Goal: Task Accomplishment & Management: Manage account settings

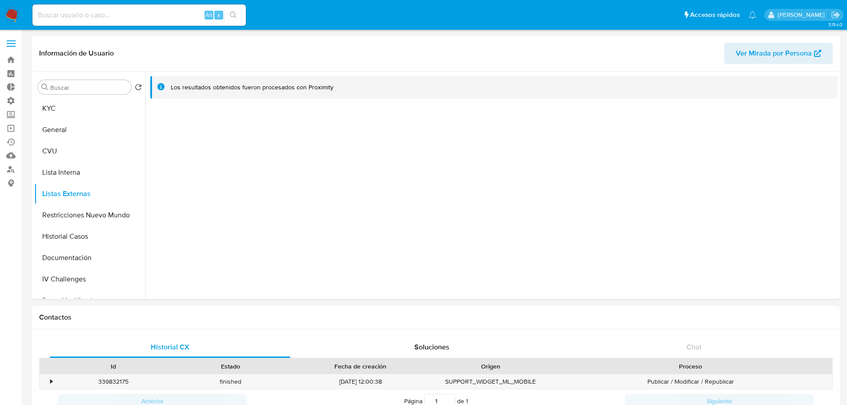
select select "10"
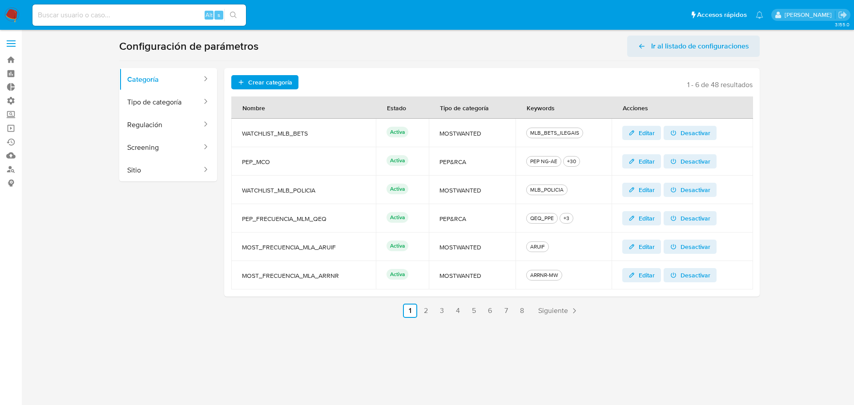
click at [655, 48] on span "Ir al listado de configuraciones" at bounding box center [700, 46] width 98 height 21
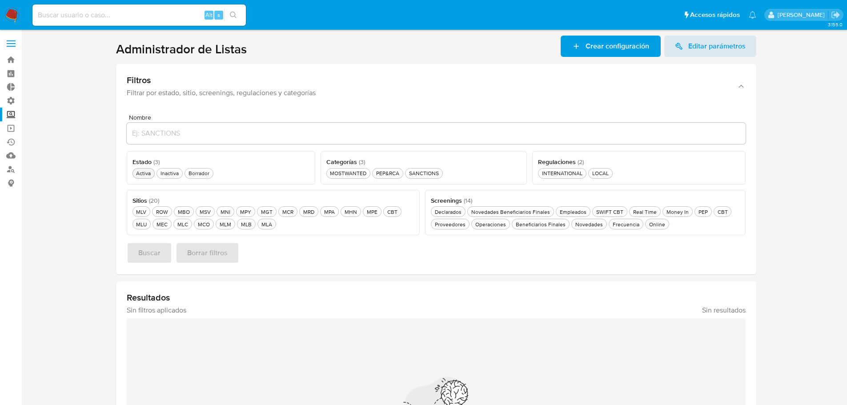
click at [136, 173] on div "Activa Activa" at bounding box center [143, 173] width 18 height 8
click at [247, 225] on div "MLB MLB" at bounding box center [246, 225] width 14 height 8
click at [347, 176] on div "MOSTWANTED MOSTWANTED" at bounding box center [348, 173] width 40 height 8
click at [155, 257] on span "Buscar" at bounding box center [149, 253] width 22 height 20
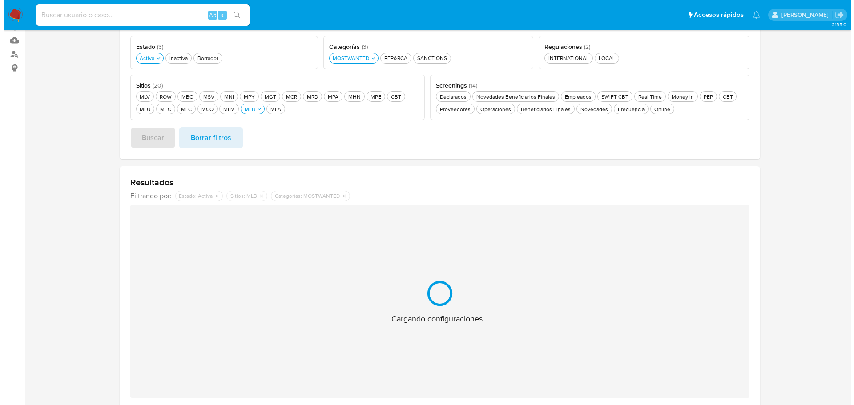
scroll to position [125, 0]
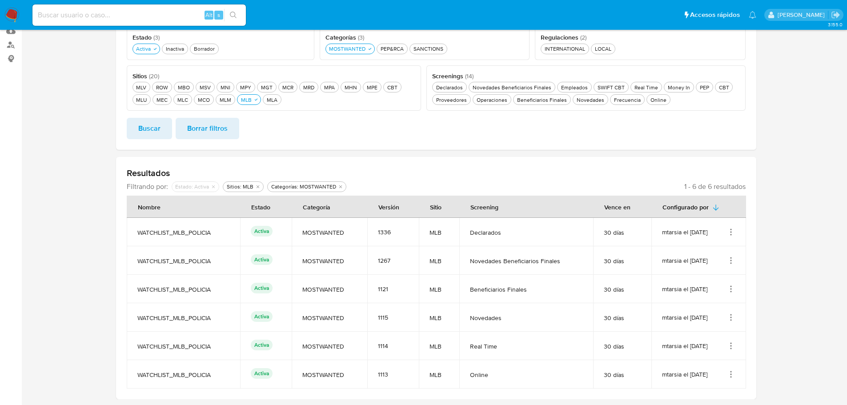
click at [731, 235] on icon "Acciones" at bounding box center [731, 234] width 1 height 1
click at [708, 280] on button "Editar" at bounding box center [695, 277] width 80 height 24
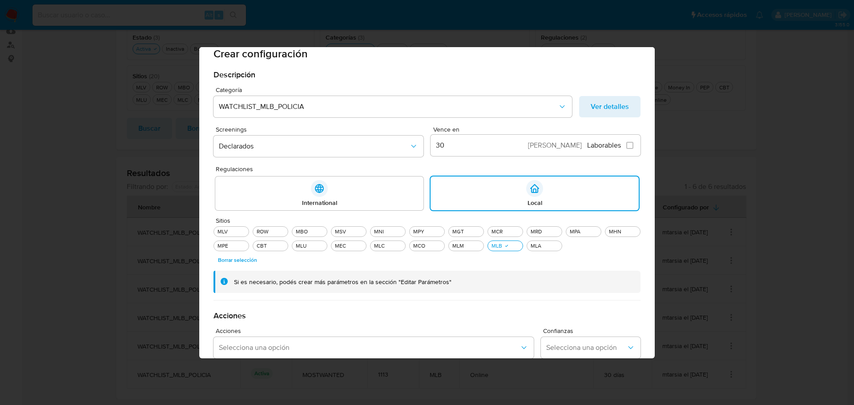
scroll to position [0, 0]
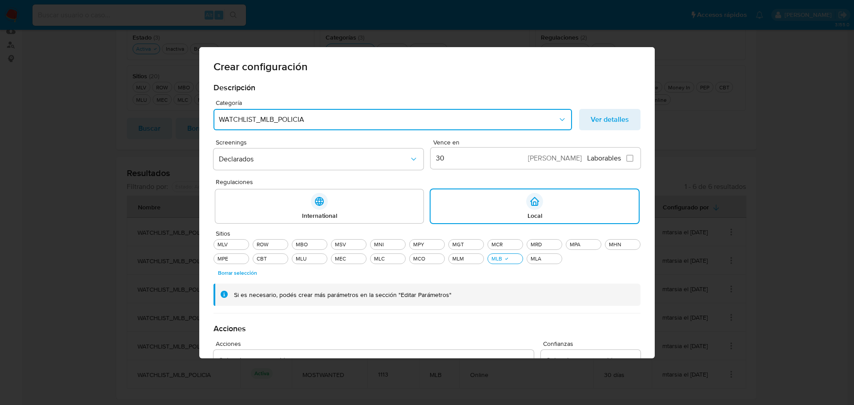
click at [555, 118] on span "WATCHLIST_MLB_POLICIA" at bounding box center [388, 119] width 339 height 9
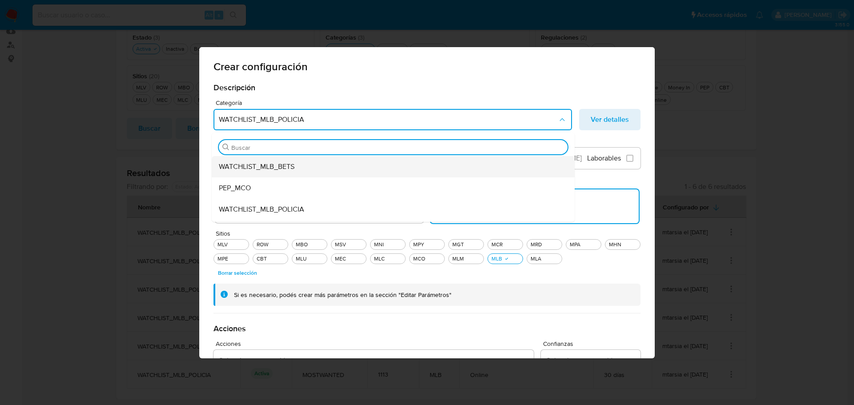
click at [288, 168] on span "WATCHLIST_MLB_BETS" at bounding box center [257, 166] width 76 height 9
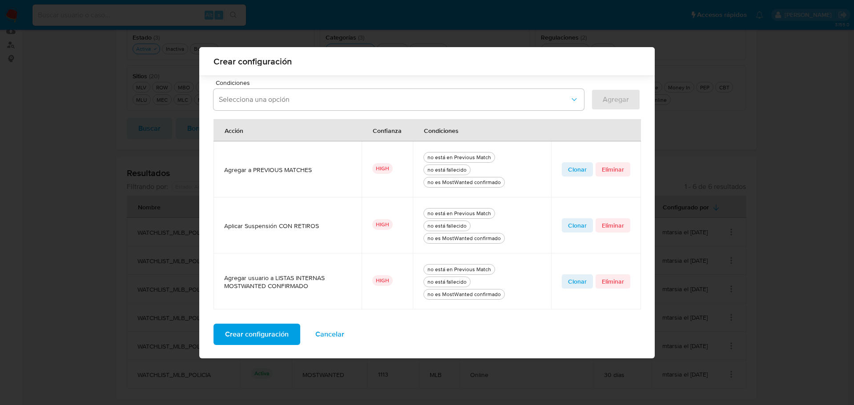
scroll to position [294, 0]
click at [252, 338] on span "Crear configuración" at bounding box center [257, 334] width 64 height 20
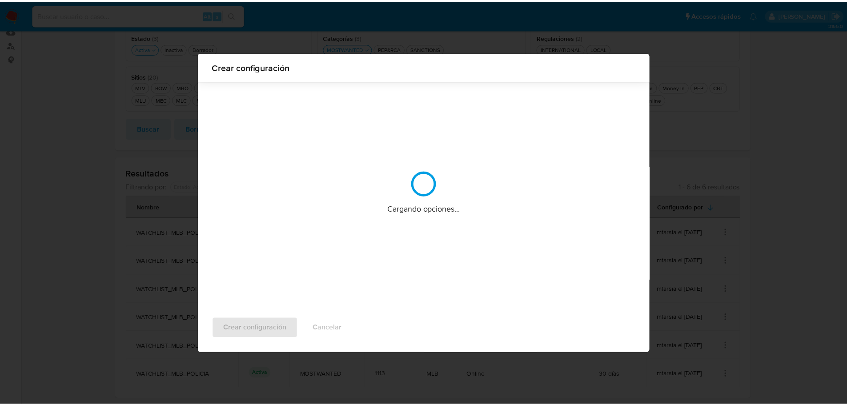
scroll to position [0, 0]
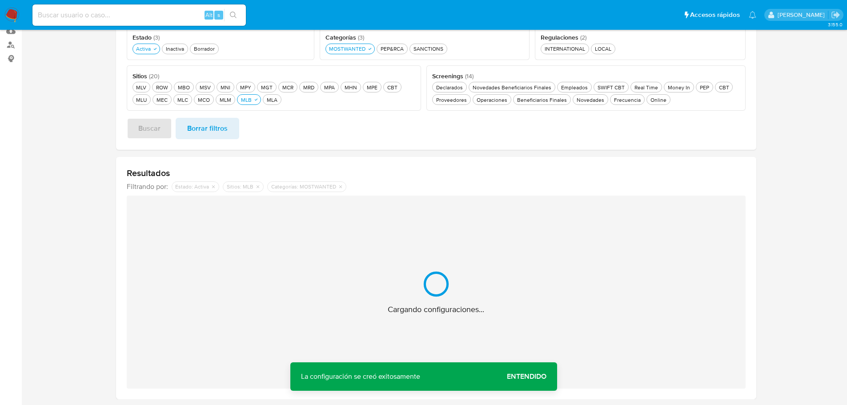
click at [536, 377] on span "Entendido" at bounding box center [527, 377] width 40 height 0
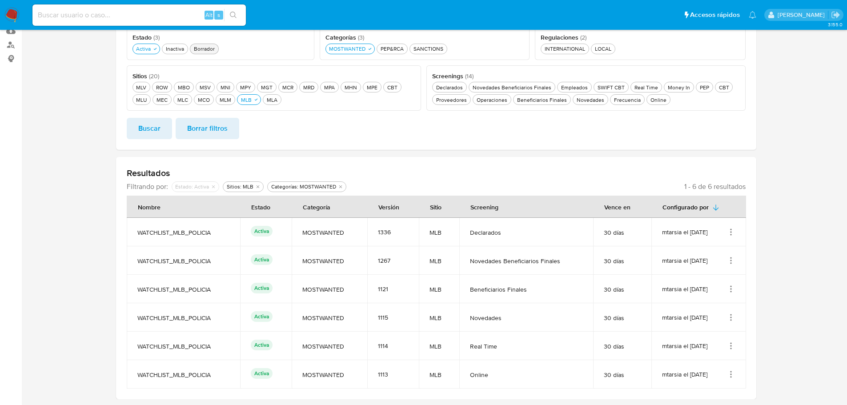
click at [201, 49] on div "Borrador Borrador" at bounding box center [204, 49] width 24 height 8
click at [159, 125] on span "Buscar" at bounding box center [149, 129] width 22 height 20
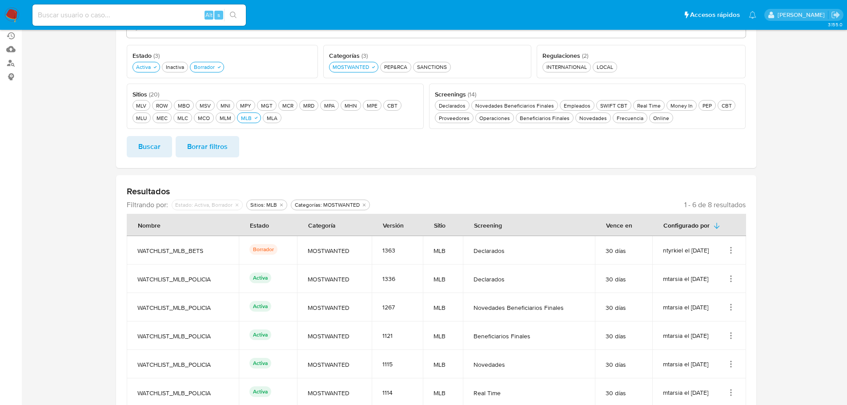
scroll to position [57, 0]
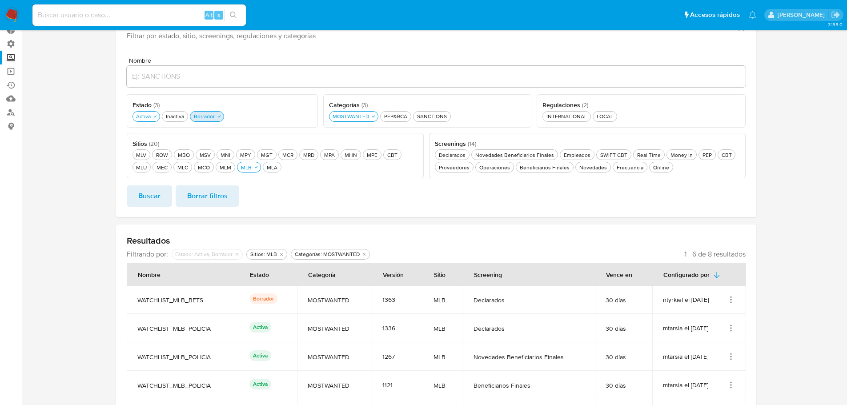
click at [208, 116] on div "Borrador Borrador" at bounding box center [204, 117] width 24 height 8
click at [157, 192] on span "Buscar" at bounding box center [149, 196] width 22 height 20
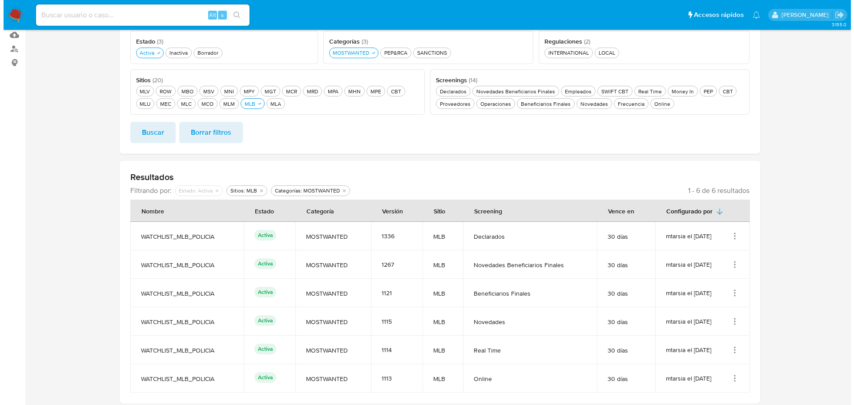
scroll to position [125, 0]
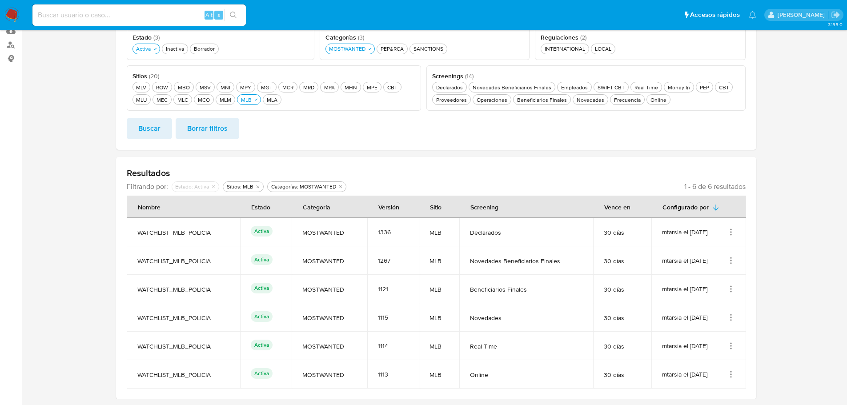
click at [731, 261] on icon "Acciones" at bounding box center [731, 260] width 1 height 1
click at [684, 304] on button "Editar" at bounding box center [695, 305] width 80 height 24
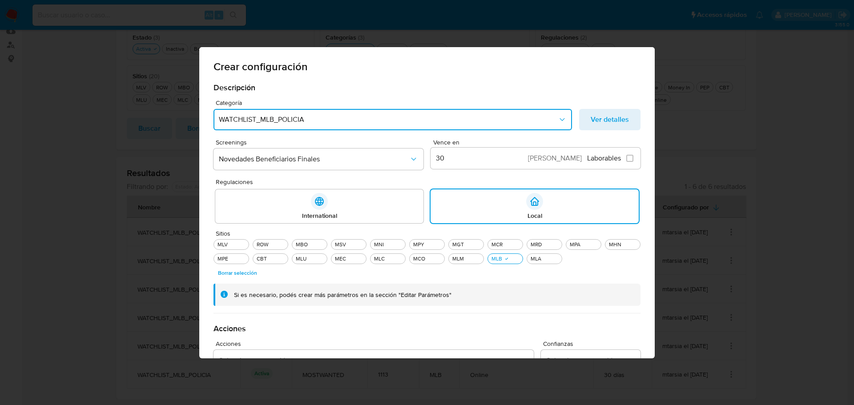
click at [265, 125] on button "WATCHLIST_MLB_POLICIA" at bounding box center [392, 119] width 358 height 21
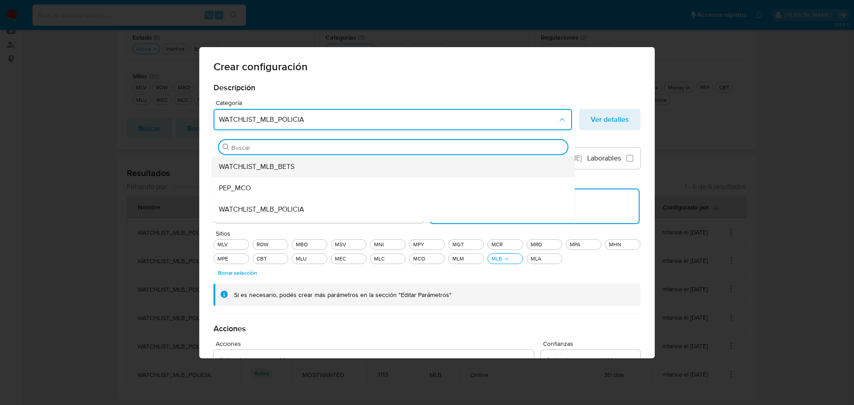
click at [261, 169] on span "WATCHLIST_MLB_BETS" at bounding box center [257, 166] width 76 height 9
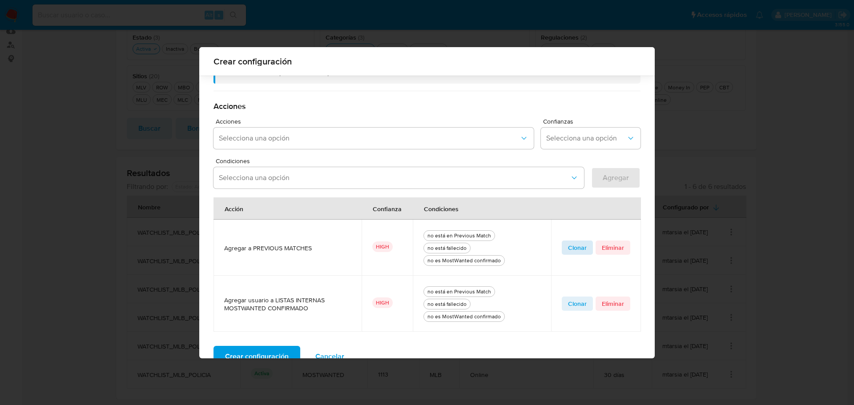
scroll to position [238, 0]
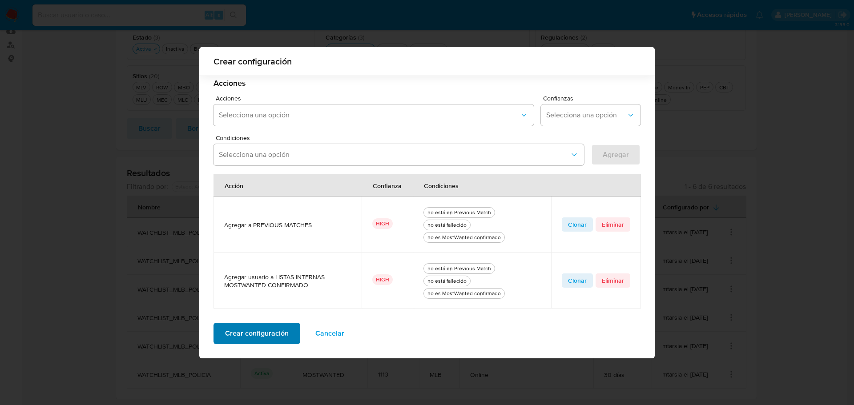
click at [256, 337] on span "Crear configuración" at bounding box center [257, 334] width 64 height 20
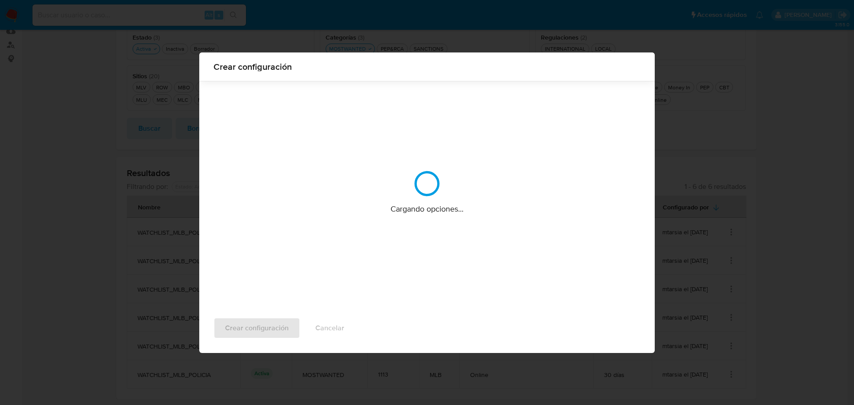
scroll to position [0, 0]
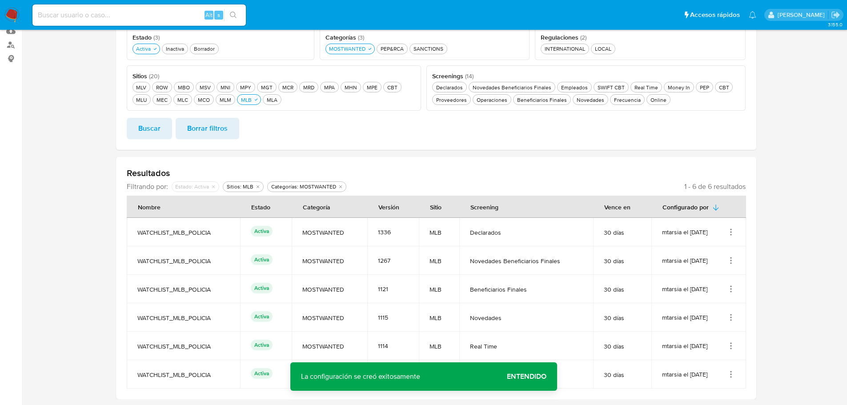
click at [530, 377] on span "Entendido" at bounding box center [527, 377] width 40 height 0
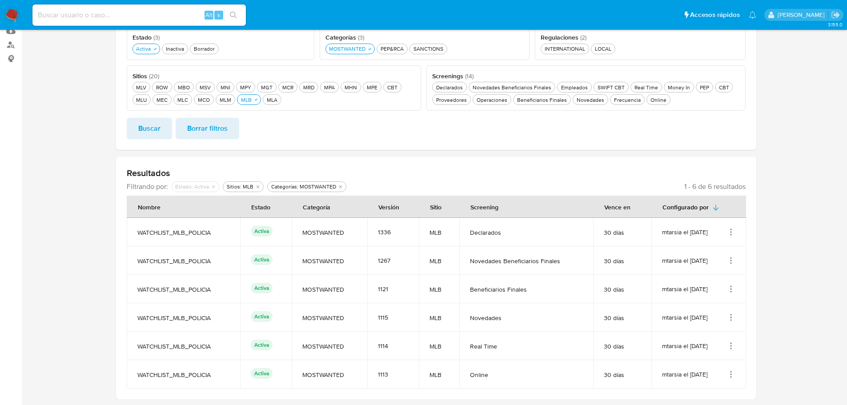
click at [733, 289] on icon "Acciones" at bounding box center [731, 289] width 9 height 9
click at [698, 333] on button "Editar" at bounding box center [695, 333] width 80 height 24
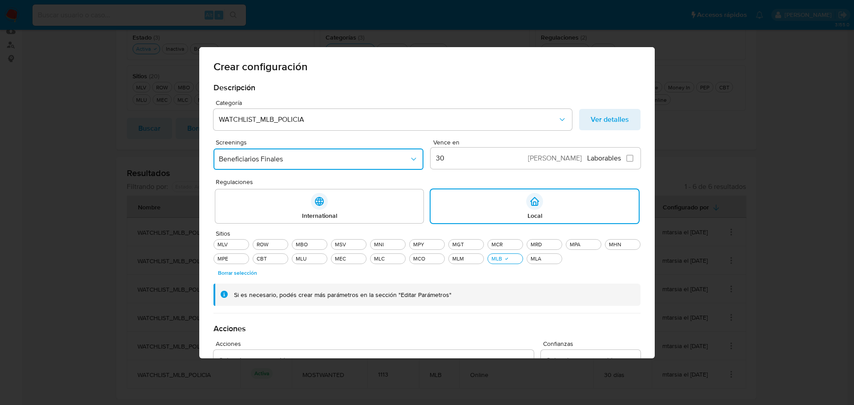
click at [336, 153] on button "Beneficiarios Finales" at bounding box center [318, 159] width 210 height 21
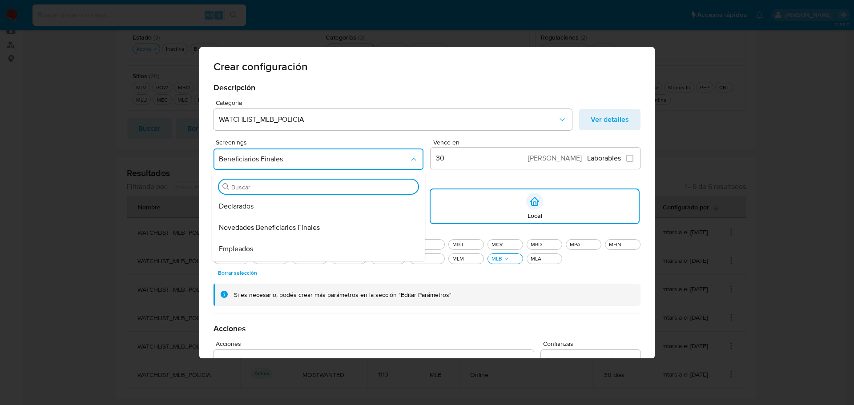
click at [260, 161] on span "Beneficiarios Finales" at bounding box center [314, 159] width 190 height 9
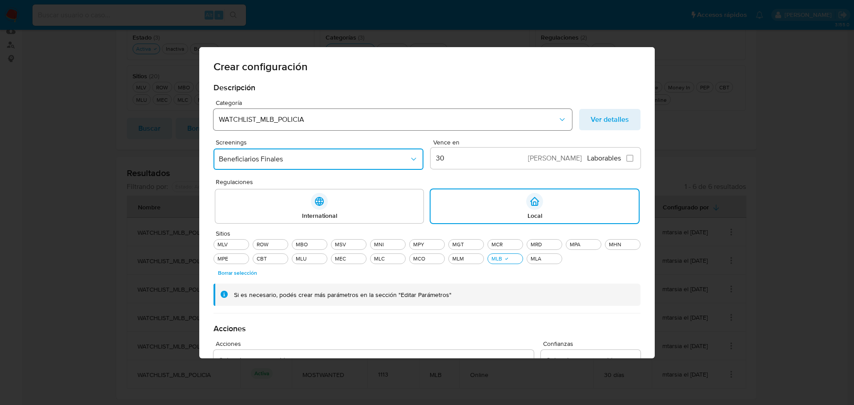
click at [281, 119] on span "WATCHLIST_MLB_POLICIA" at bounding box center [388, 119] width 339 height 9
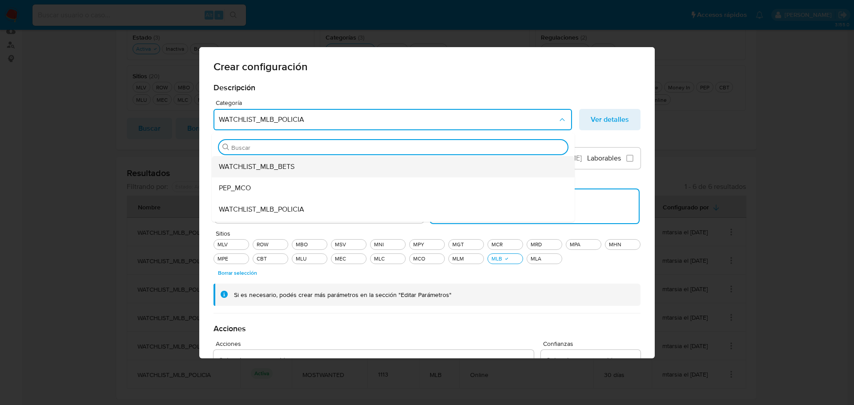
click at [254, 167] on span "WATCHLIST_MLB_BETS" at bounding box center [257, 166] width 76 height 9
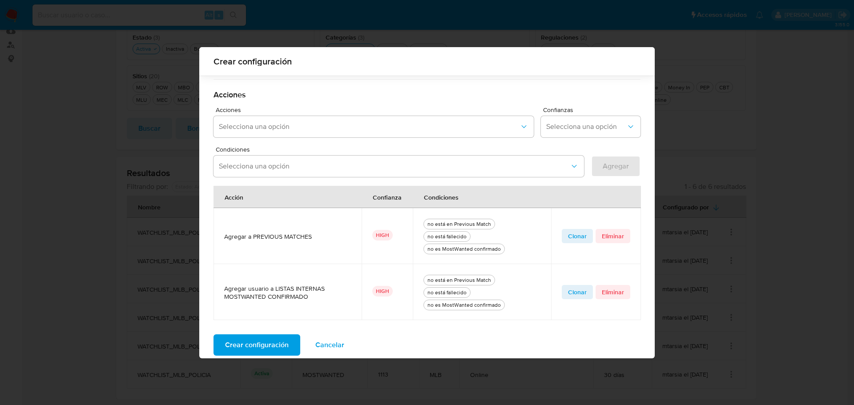
scroll to position [238, 0]
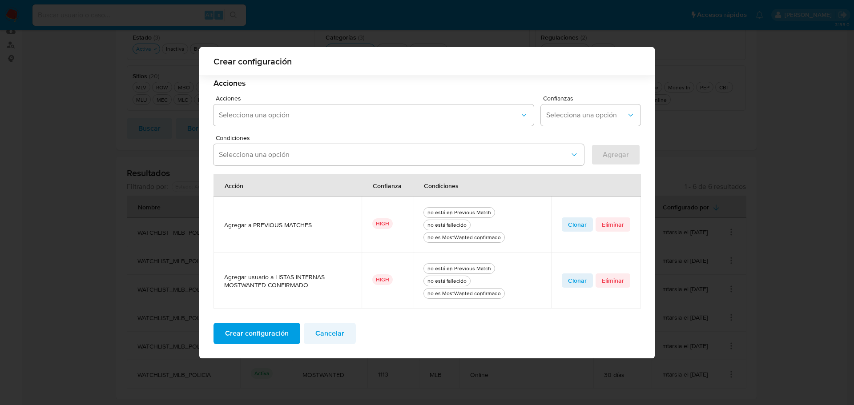
click at [330, 333] on span "Cancelar" at bounding box center [329, 334] width 29 height 20
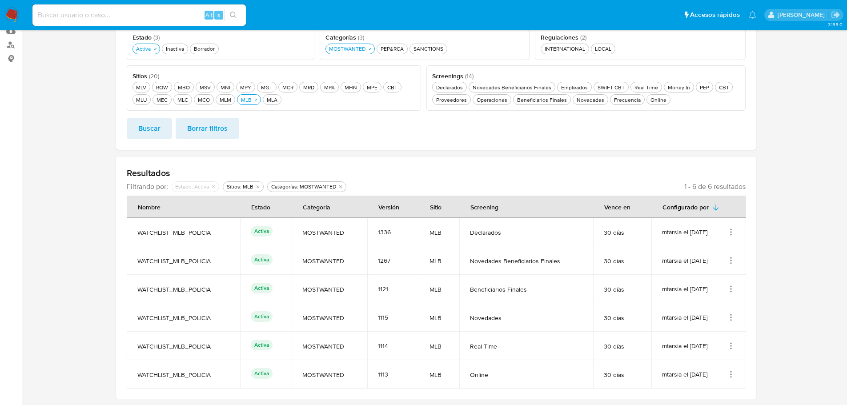
click at [730, 290] on icon "Acciones" at bounding box center [731, 289] width 9 height 9
click at [692, 335] on button "Editar" at bounding box center [695, 333] width 80 height 24
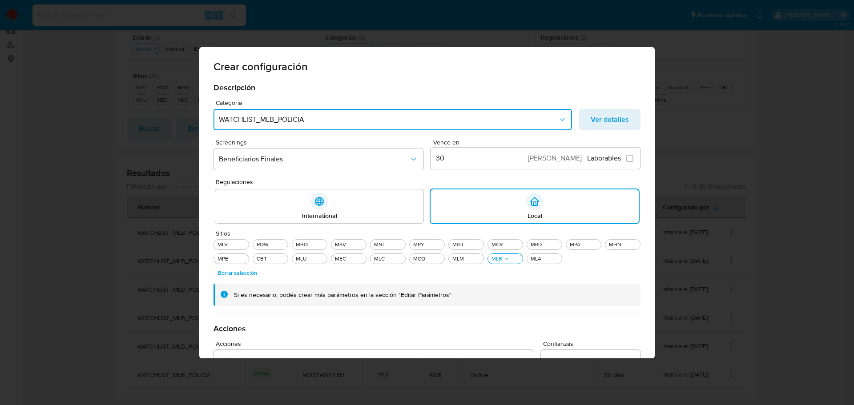
click at [399, 124] on span "WATCHLIST_MLB_POLICIA" at bounding box center [388, 119] width 339 height 9
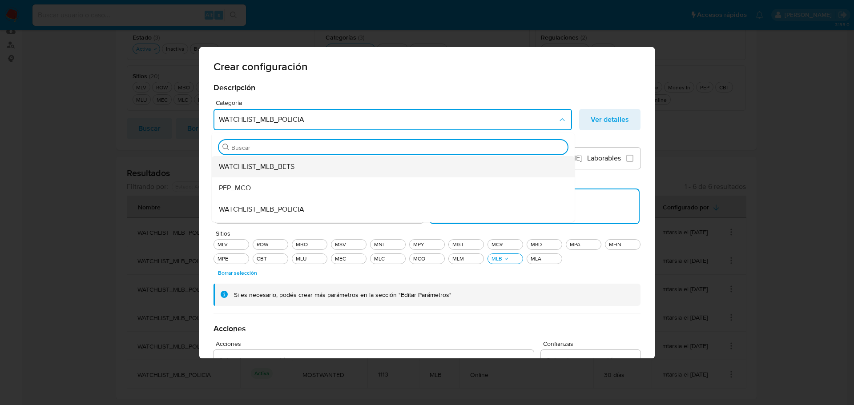
click at [283, 165] on span "WATCHLIST_MLB_BETS" at bounding box center [257, 166] width 76 height 9
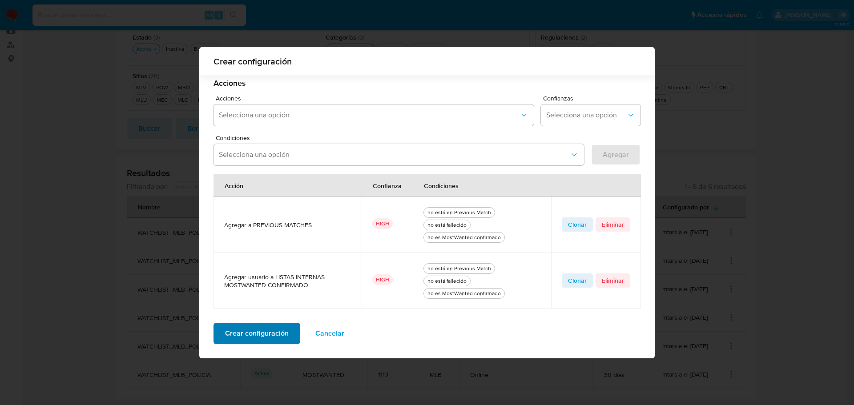
click at [267, 332] on span "Crear configuración" at bounding box center [257, 334] width 64 height 20
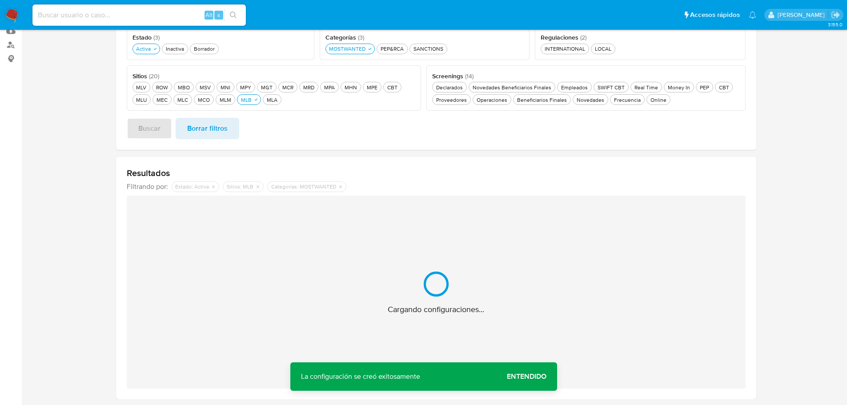
click at [523, 377] on span "Entendido" at bounding box center [527, 377] width 40 height 0
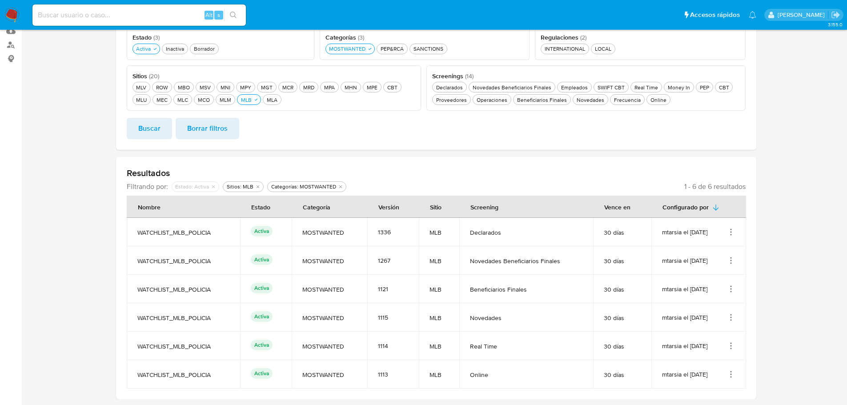
click at [731, 320] on icon "Acciones" at bounding box center [731, 320] width 1 height 1
click at [697, 364] on button "Editar" at bounding box center [695, 362] width 80 height 24
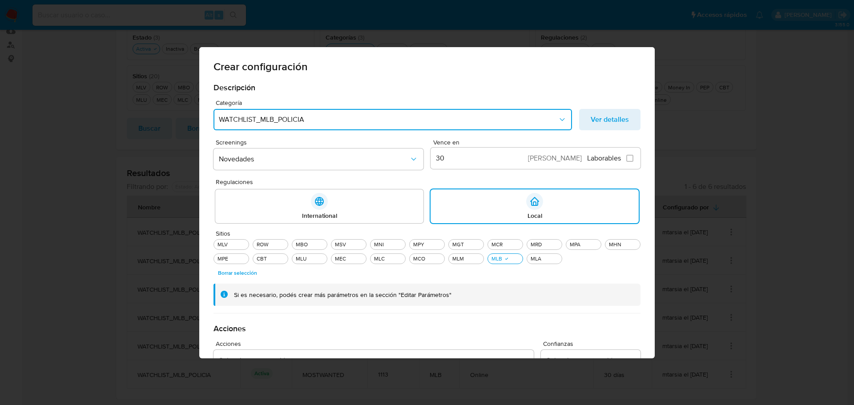
click at [293, 116] on span "WATCHLIST_MLB_POLICIA" at bounding box center [388, 119] width 339 height 9
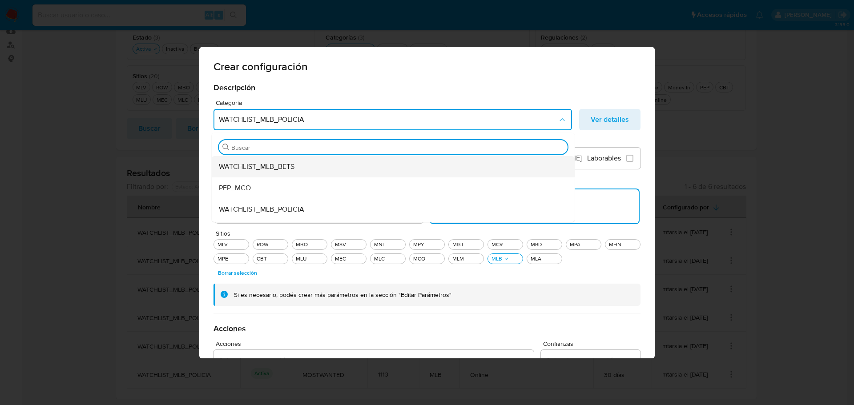
click at [269, 170] on span "WATCHLIST_MLB_BETS" at bounding box center [257, 166] width 76 height 9
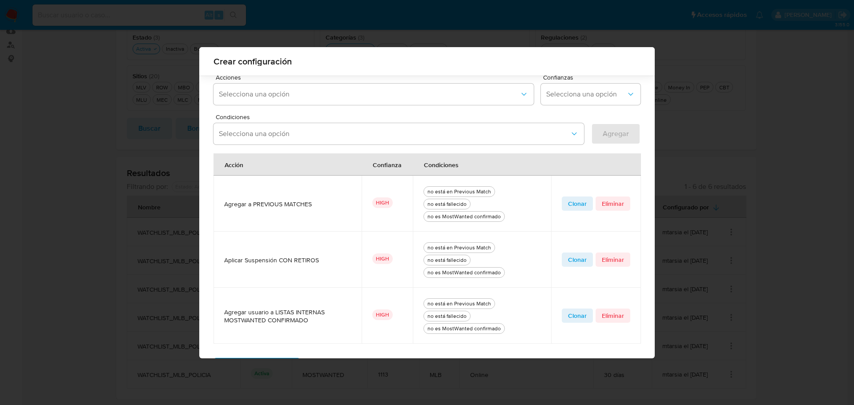
scroll to position [294, 0]
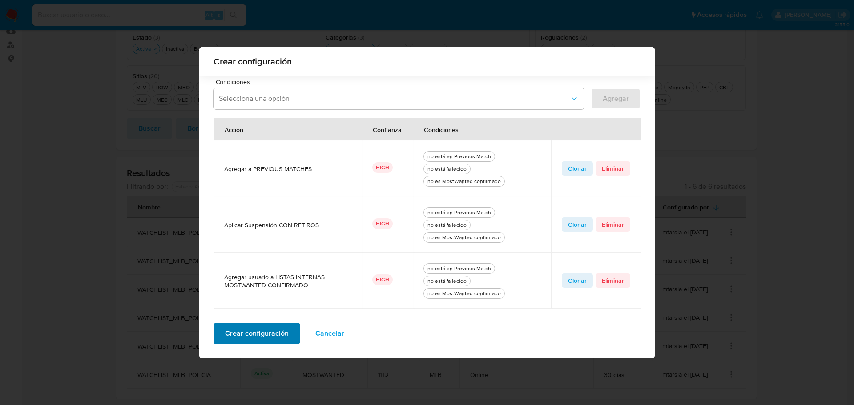
click at [271, 336] on span "Crear configuración" at bounding box center [257, 334] width 64 height 20
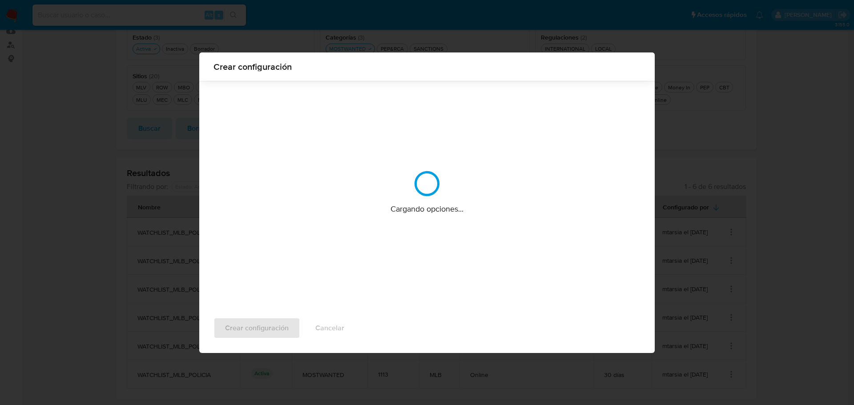
scroll to position [0, 0]
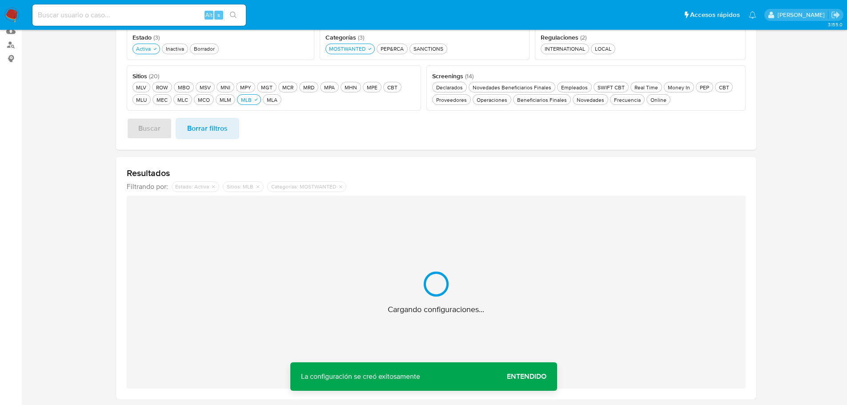
click at [530, 377] on span "Entendido" at bounding box center [527, 377] width 40 height 0
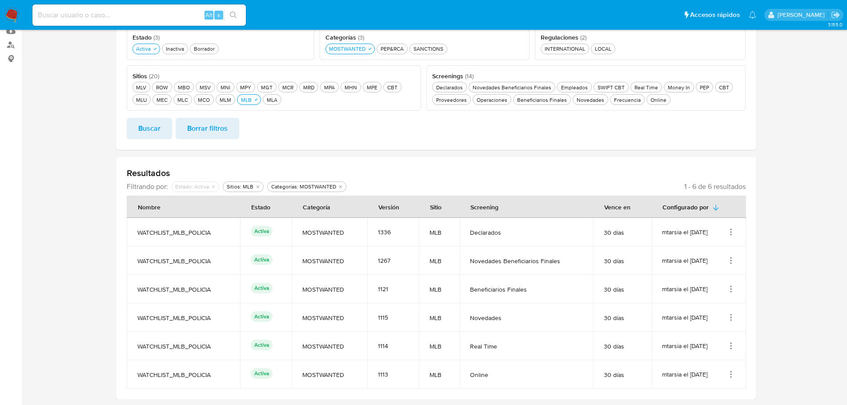
click at [732, 348] on icon "Acciones" at bounding box center [731, 346] width 9 height 9
click at [710, 328] on button "Editar" at bounding box center [695, 325] width 80 height 24
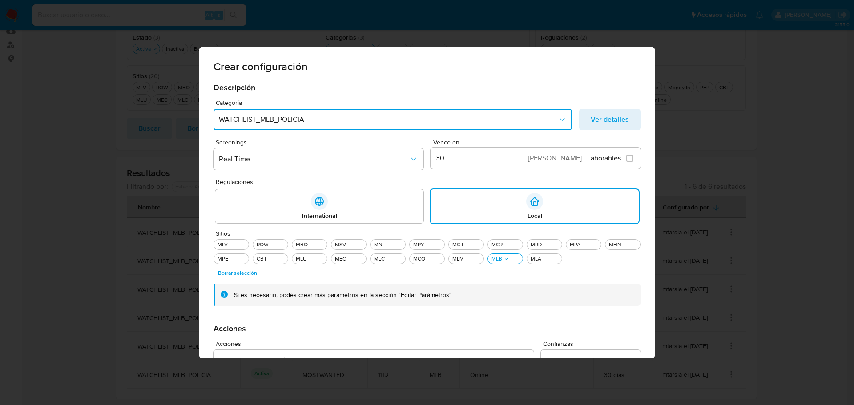
click at [265, 126] on button "WATCHLIST_MLB_POLICIA" at bounding box center [392, 119] width 358 height 21
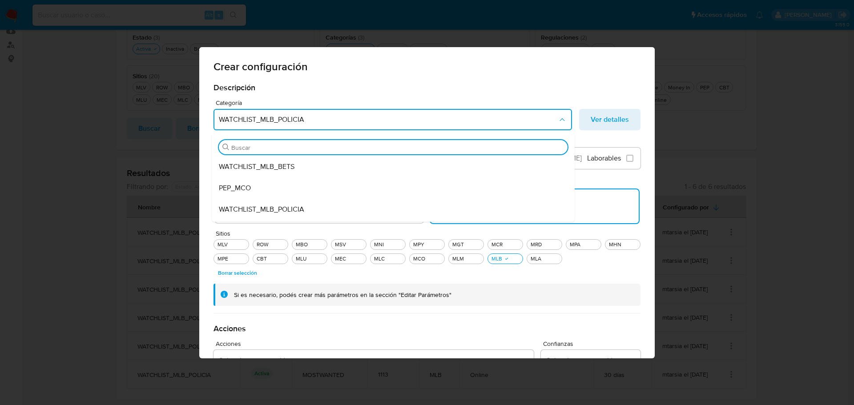
click at [270, 162] on span "WATCHLIST_MLB_BETS" at bounding box center [257, 166] width 76 height 9
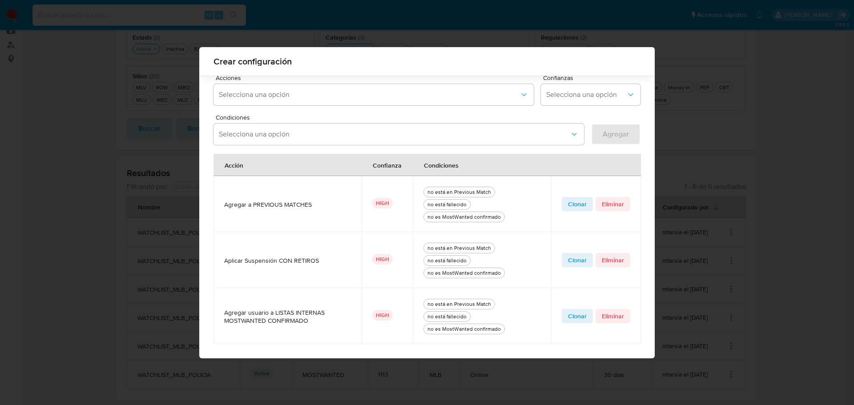
scroll to position [294, 0]
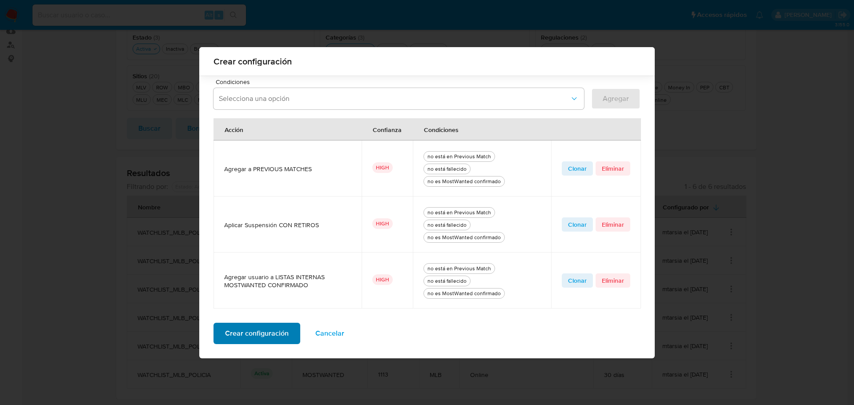
click at [278, 332] on span "Crear configuración" at bounding box center [257, 334] width 64 height 20
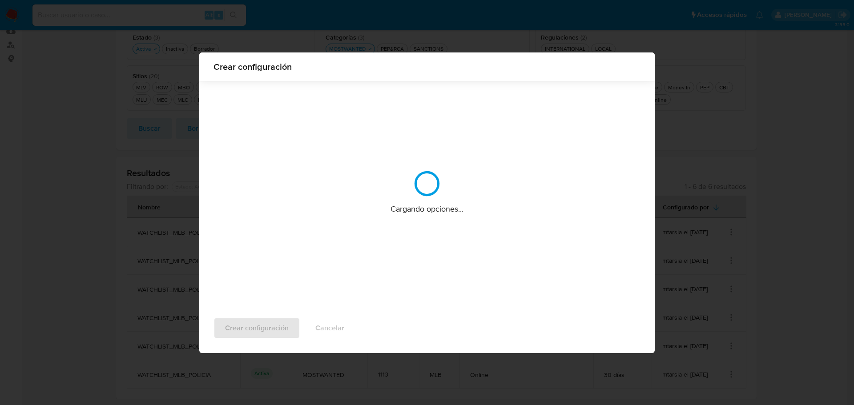
scroll to position [0, 0]
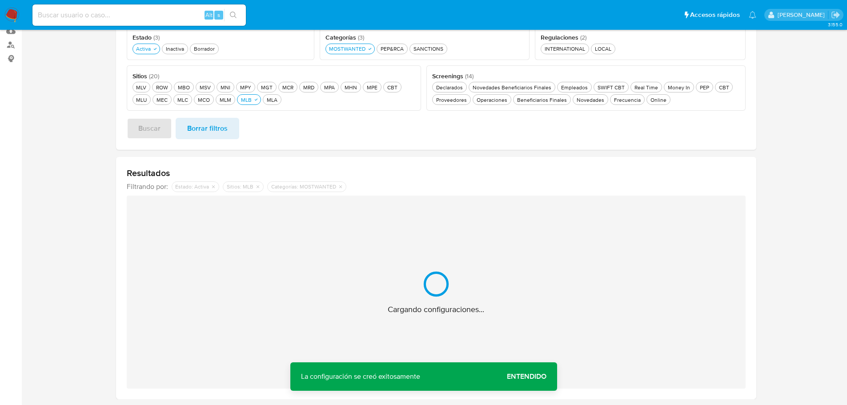
click at [538, 377] on span "Entendido" at bounding box center [527, 377] width 40 height 0
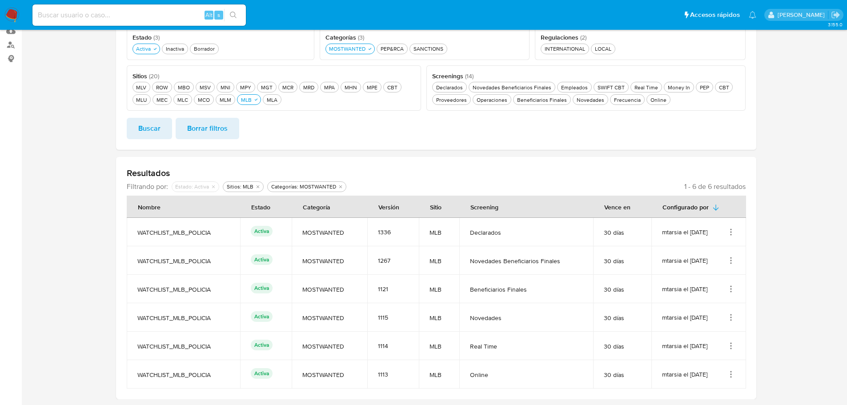
click at [730, 376] on icon "Acciones" at bounding box center [731, 374] width 9 height 9
click at [708, 357] on button "Editar" at bounding box center [695, 354] width 80 height 24
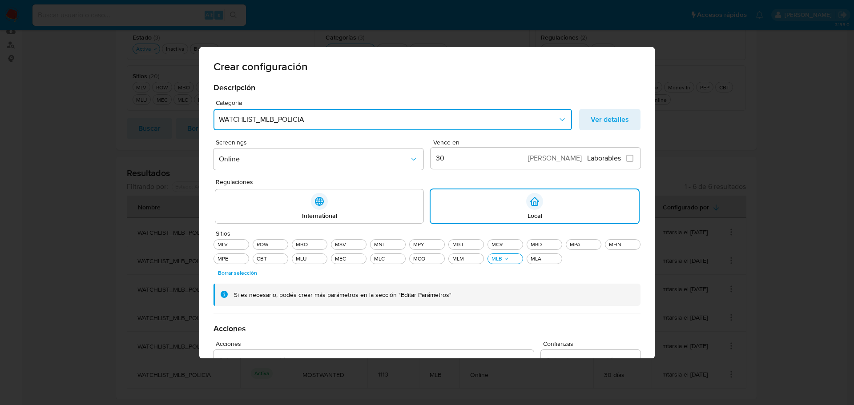
click at [265, 128] on button "WATCHLIST_MLB_POLICIA" at bounding box center [392, 119] width 358 height 21
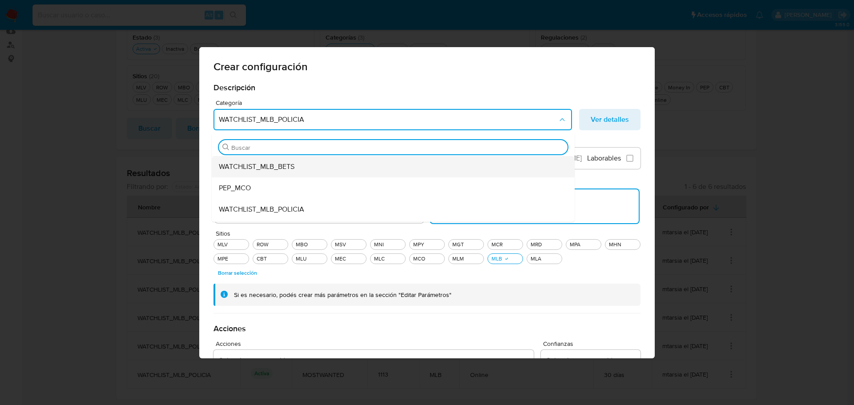
click at [269, 162] on span "WATCHLIST_MLB_BETS" at bounding box center [257, 166] width 76 height 9
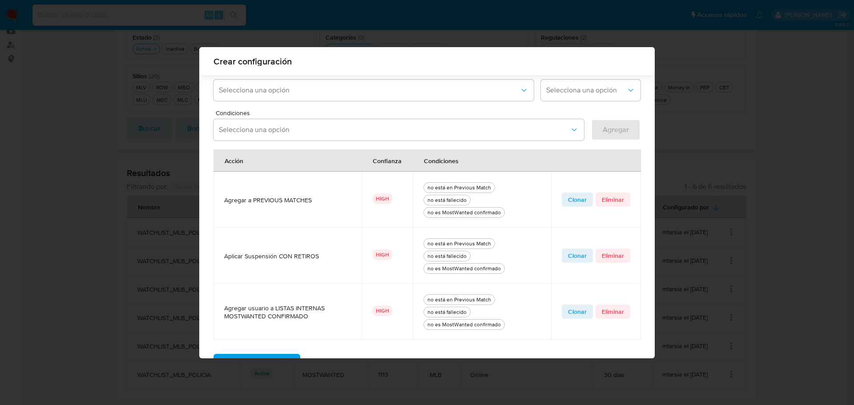
scroll to position [294, 0]
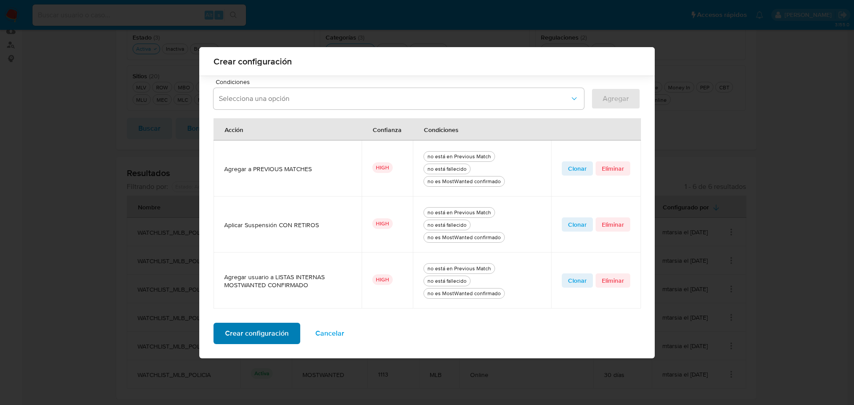
click at [272, 330] on span "Crear configuración" at bounding box center [257, 334] width 64 height 20
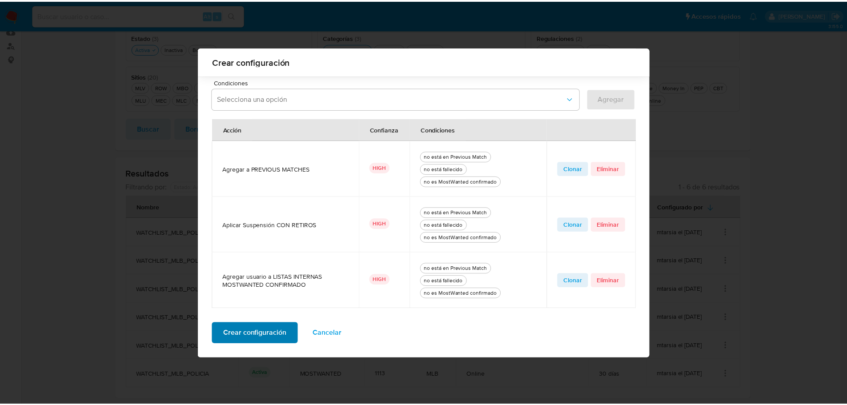
scroll to position [0, 0]
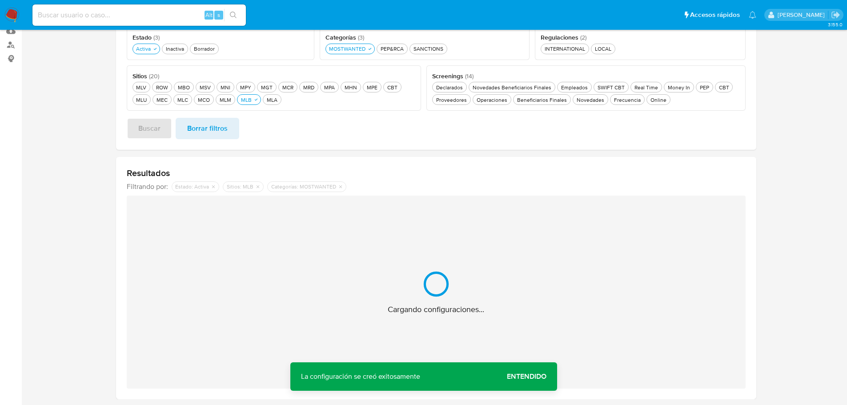
click at [533, 377] on span "Entendido" at bounding box center [527, 377] width 40 height 0
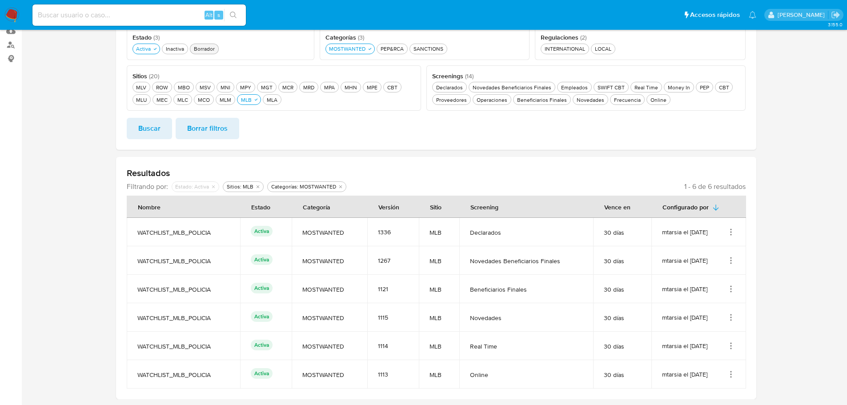
click at [205, 48] on div "Borrador Borrador" at bounding box center [204, 49] width 24 height 8
click at [150, 128] on span "Buscar" at bounding box center [149, 129] width 22 height 20
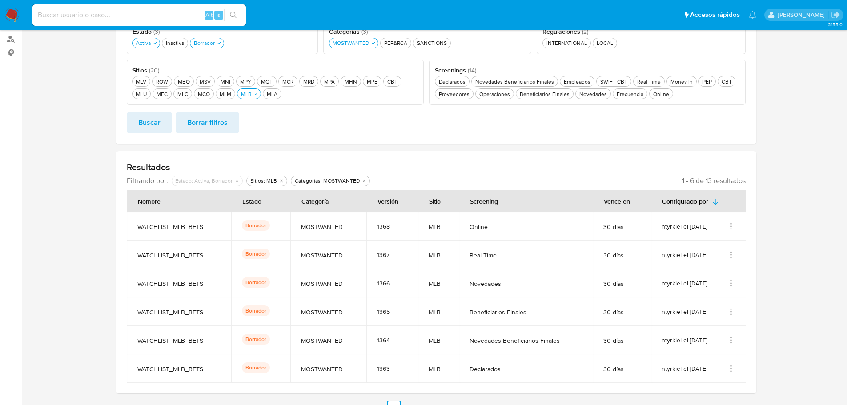
scroll to position [146, 0]
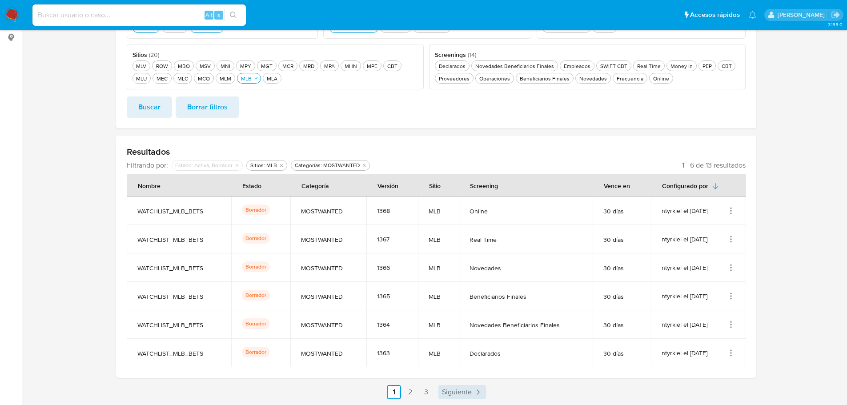
click at [453, 395] on span "Siguiente" at bounding box center [457, 392] width 30 height 7
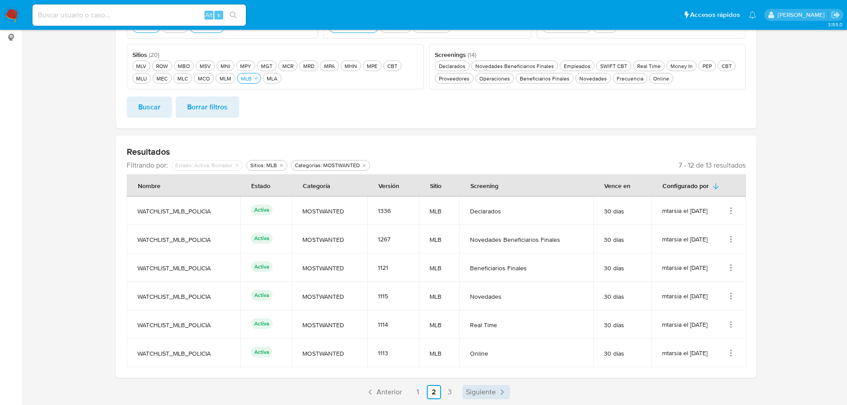
click at [472, 390] on span "Siguiente" at bounding box center [481, 392] width 30 height 7
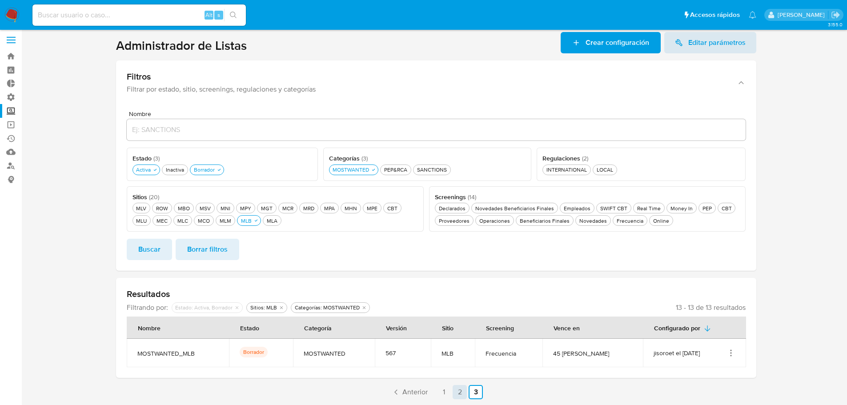
click at [459, 394] on link "2" at bounding box center [460, 392] width 14 height 14
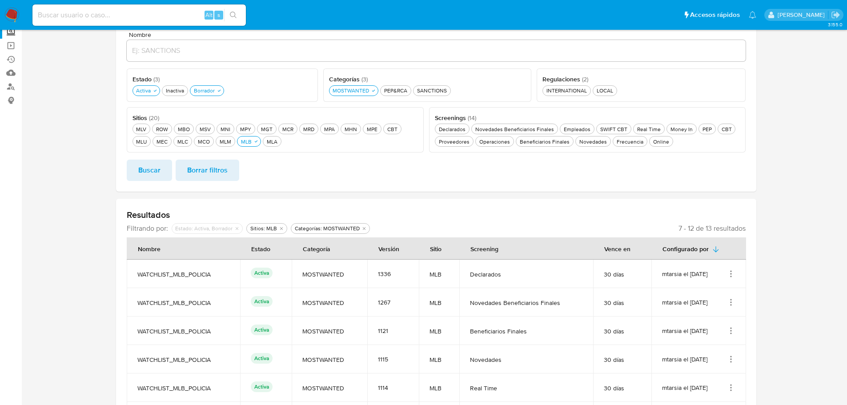
scroll to position [146, 0]
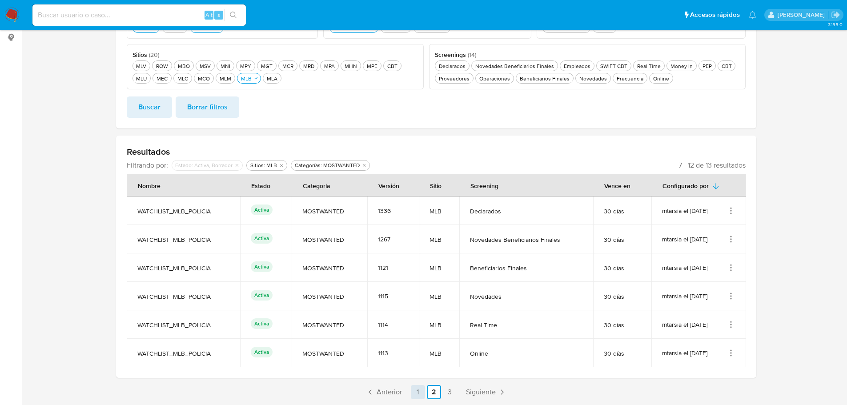
click at [421, 393] on link "1" at bounding box center [418, 392] width 14 height 14
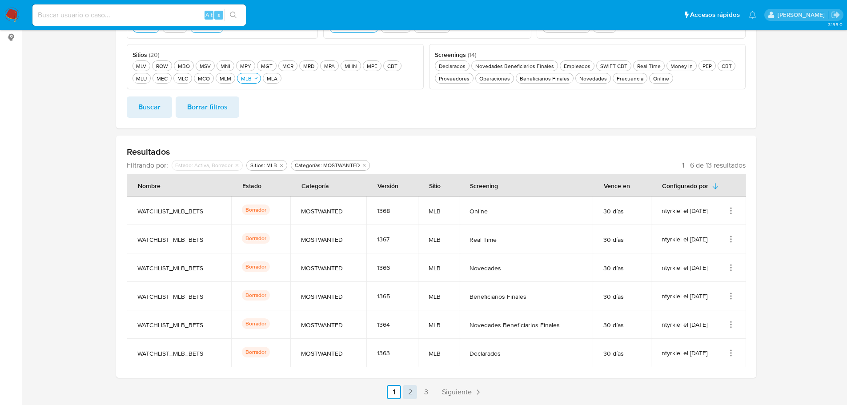
click at [410, 397] on link "2" at bounding box center [410, 392] width 14 height 14
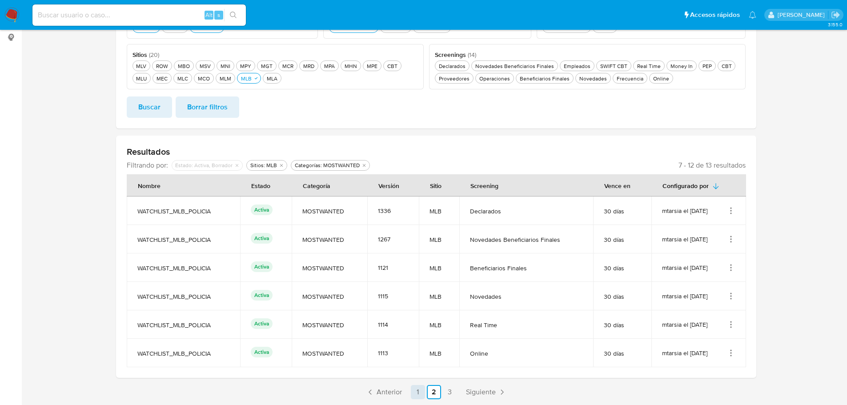
click at [417, 394] on link "1" at bounding box center [418, 392] width 14 height 14
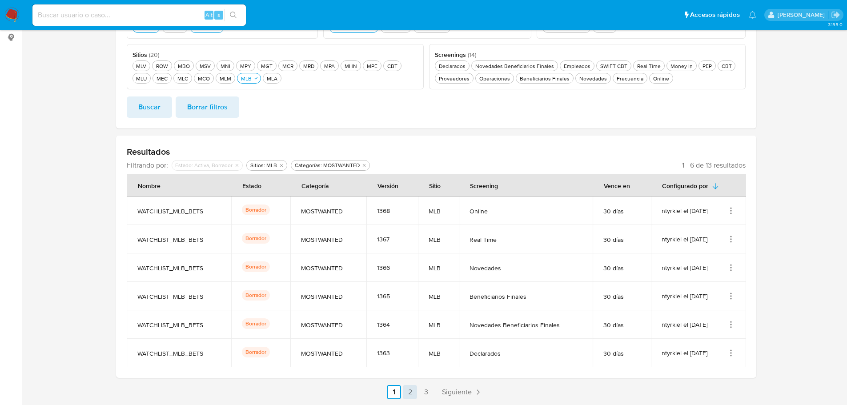
click at [410, 395] on link "2" at bounding box center [410, 392] width 14 height 14
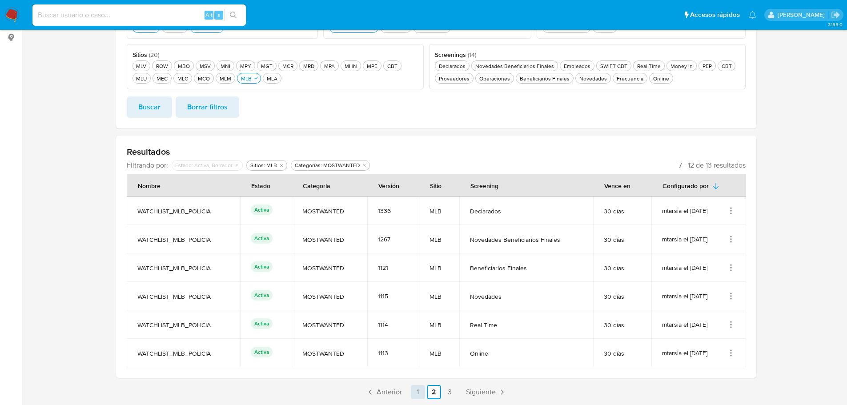
click at [417, 392] on link "1" at bounding box center [418, 392] width 14 height 14
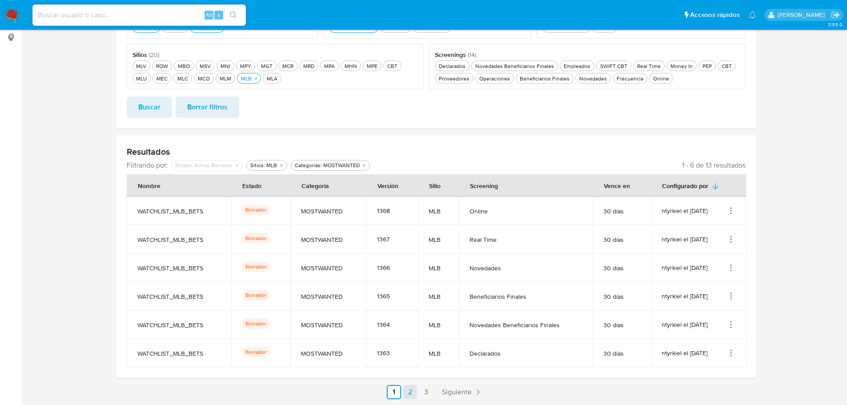
click at [412, 392] on link "2" at bounding box center [410, 392] width 14 height 14
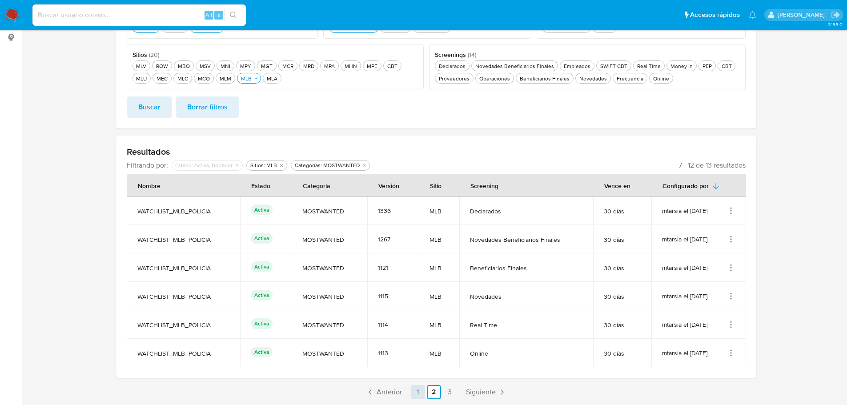
click at [450, 398] on link "3" at bounding box center [450, 392] width 14 height 14
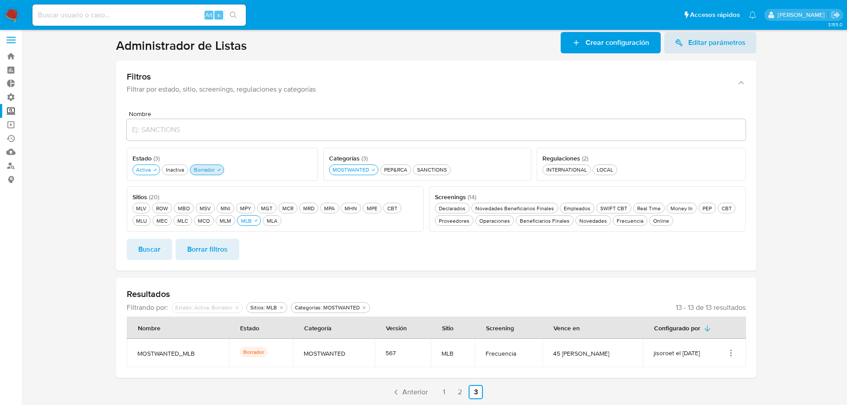
click at [204, 171] on div "Borrador Borrador" at bounding box center [204, 170] width 24 height 8
click at [250, 218] on div "MLB MLB" at bounding box center [246, 221] width 14 height 8
click at [143, 221] on div "MLU MLU" at bounding box center [141, 221] width 14 height 8
click at [139, 253] on span "Buscar" at bounding box center [149, 250] width 22 height 20
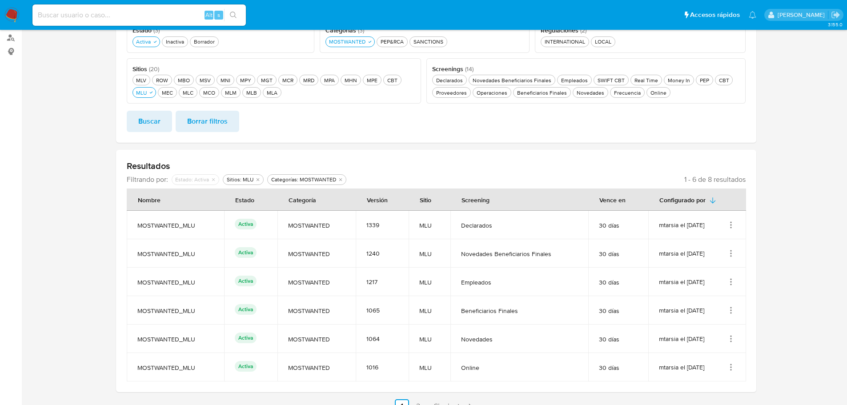
scroll to position [146, 0]
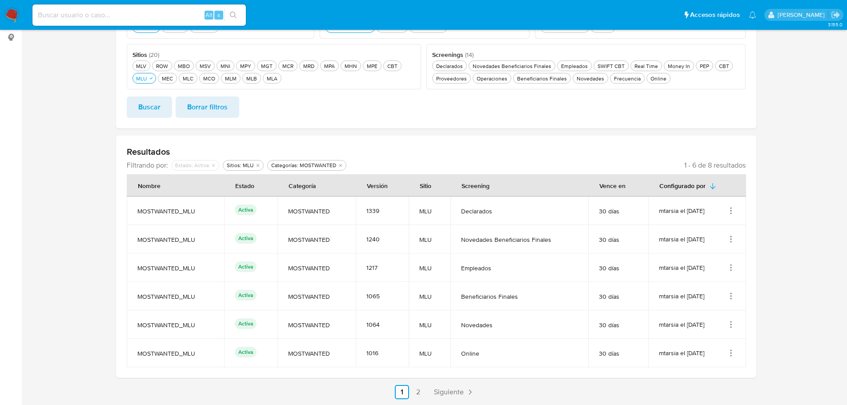
click at [731, 210] on icon "Acciones" at bounding box center [731, 210] width 9 height 9
click at [719, 236] on button "Ver detalles" at bounding box center [695, 232] width 80 height 24
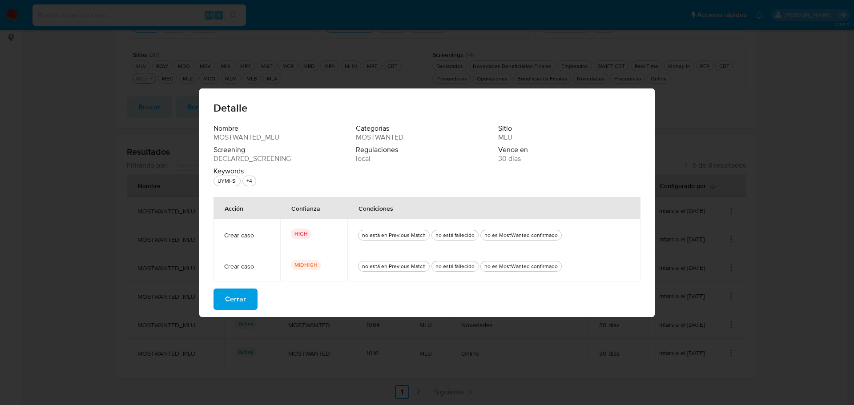
click at [229, 297] on span "Cerrar" at bounding box center [235, 299] width 21 height 20
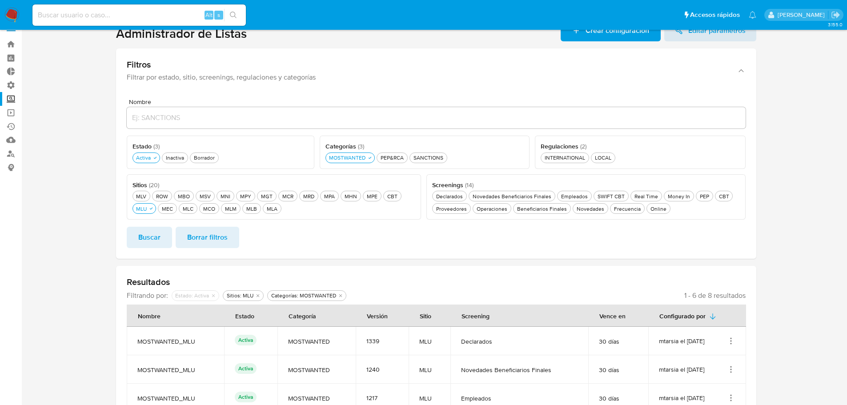
scroll to position [12, 0]
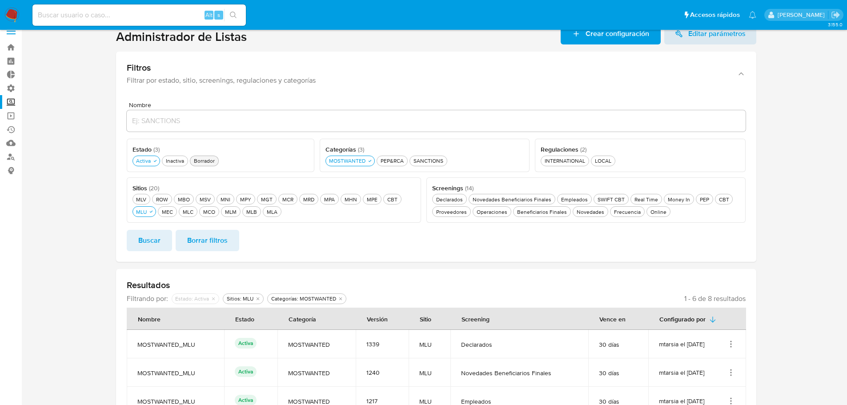
click at [201, 161] on div "Borrador Borrador" at bounding box center [204, 161] width 24 height 8
click at [144, 240] on span "Buscar" at bounding box center [149, 241] width 22 height 20
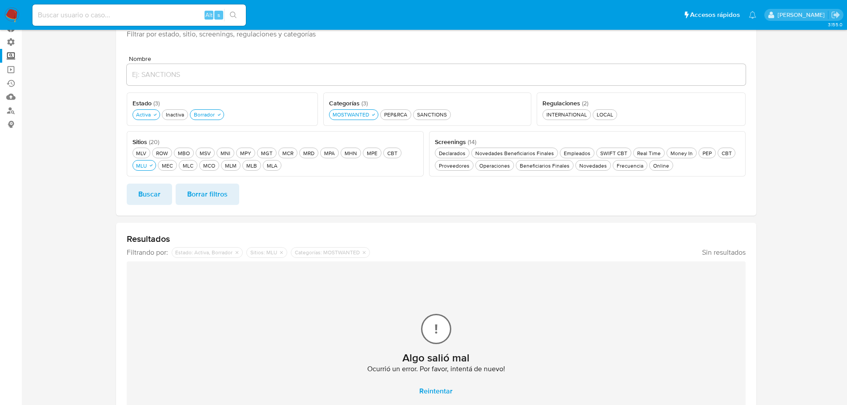
scroll to position [125, 0]
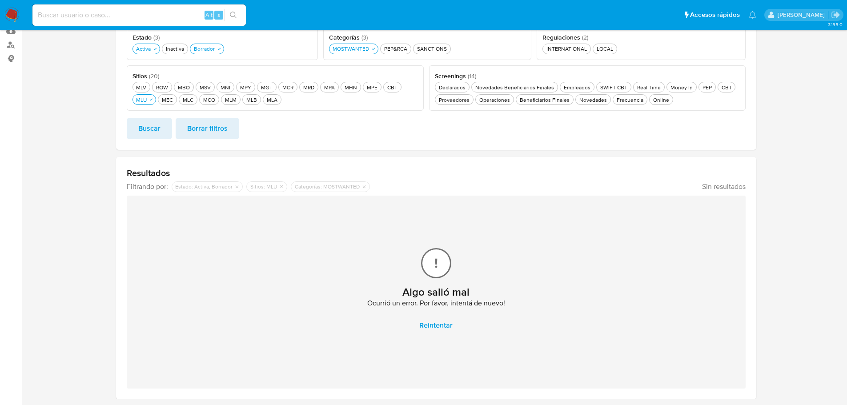
click at [161, 121] on button "Buscar" at bounding box center [149, 128] width 45 height 21
click at [439, 321] on span "Reintentar" at bounding box center [435, 326] width 33 height 20
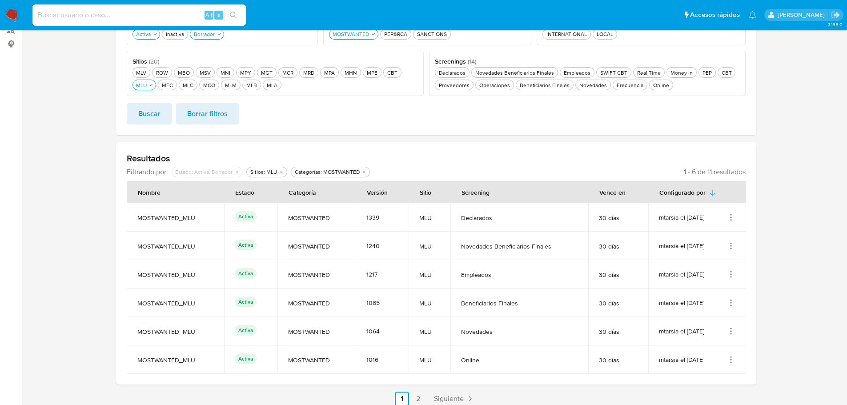
scroll to position [146, 0]
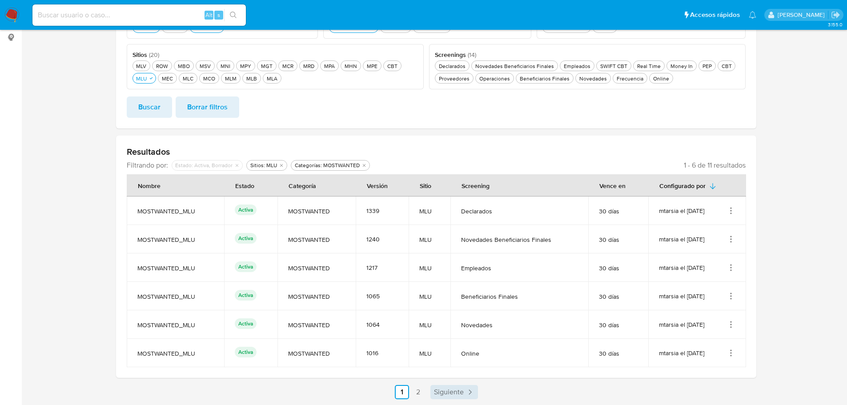
click at [442, 393] on span "Siguiente" at bounding box center [449, 392] width 30 height 7
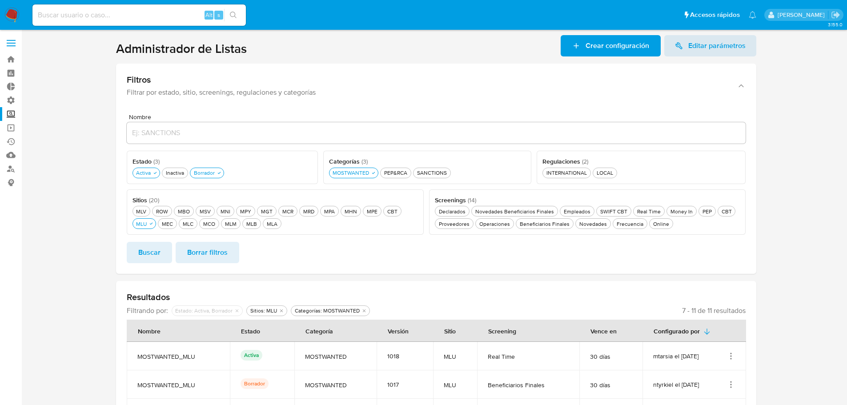
scroll to position [0, 0]
click at [148, 225] on div "MLU MLU" at bounding box center [141, 225] width 14 height 8
click at [242, 225] on div "MLB MLB" at bounding box center [246, 225] width 14 height 8
click at [151, 261] on span "Buscar" at bounding box center [149, 253] width 22 height 20
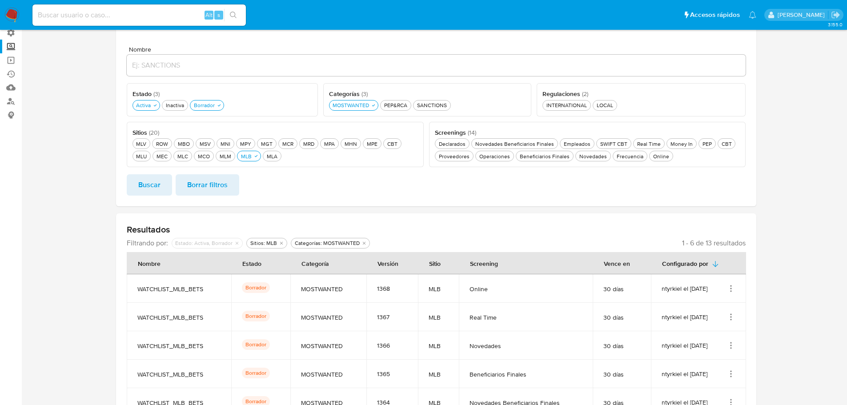
scroll to position [146, 0]
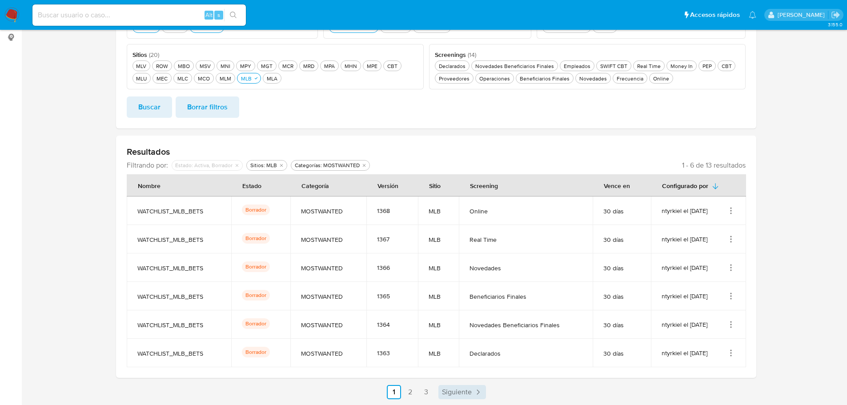
click at [458, 392] on span "Siguiente" at bounding box center [457, 392] width 30 height 7
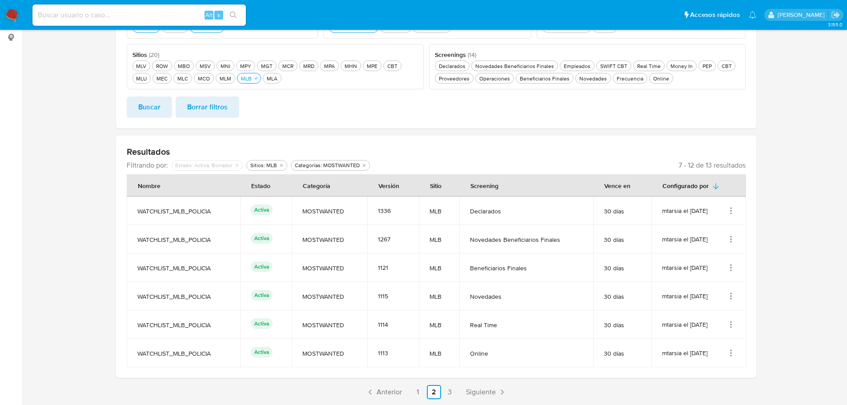
click at [459, 391] on ul "Anterior 1 2 3 Siguiente" at bounding box center [436, 392] width 640 height 14
click at [484, 390] on span "Siguiente" at bounding box center [481, 392] width 30 height 7
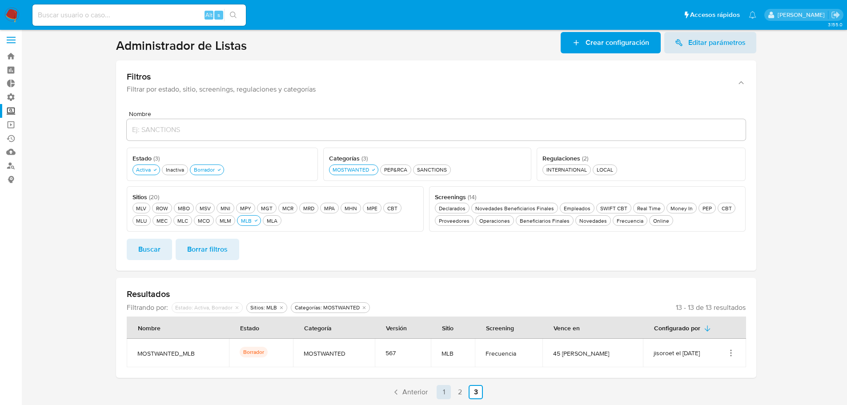
click at [447, 394] on link "1" at bounding box center [444, 392] width 14 height 14
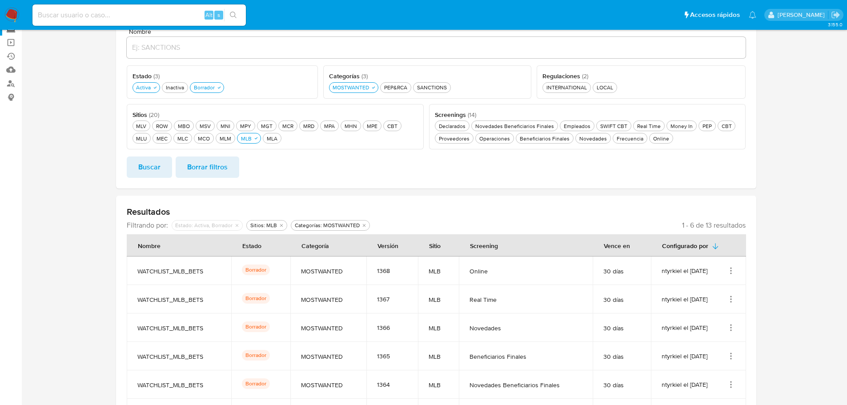
scroll to position [146, 0]
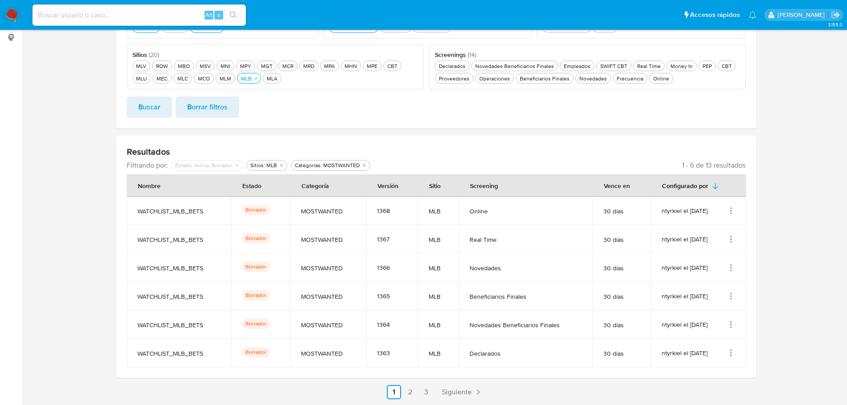
click at [731, 211] on icon "Acciones" at bounding box center [731, 210] width 1 height 1
click at [711, 231] on button "Ver detalles" at bounding box center [695, 232] width 80 height 24
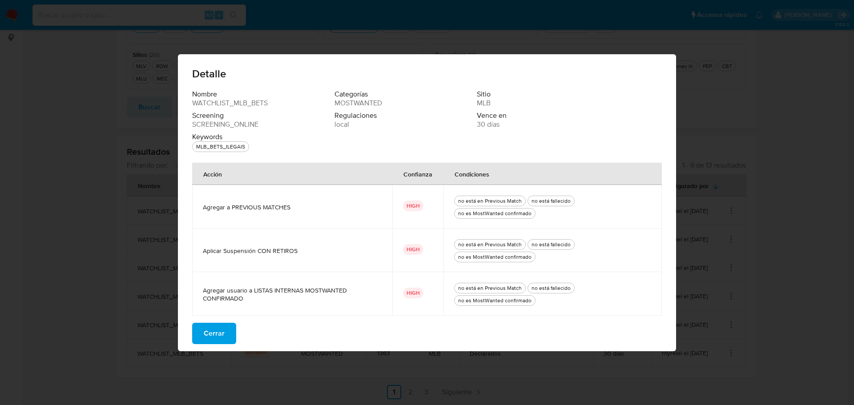
drag, startPoint x: 245, startPoint y: 148, endPoint x: 229, endPoint y: 149, distance: 15.6
click at [229, 149] on div "MLB_BETS_ILEGAIS" at bounding box center [220, 146] width 52 height 9
click at [223, 333] on span "Cerrar" at bounding box center [214, 334] width 21 height 20
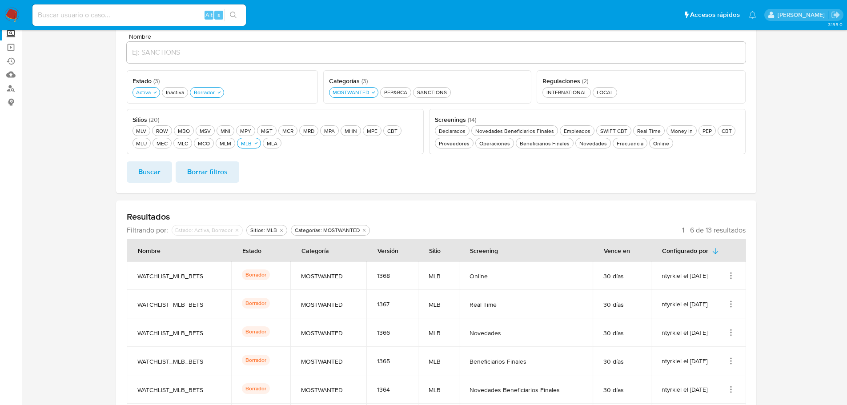
scroll to position [0, 0]
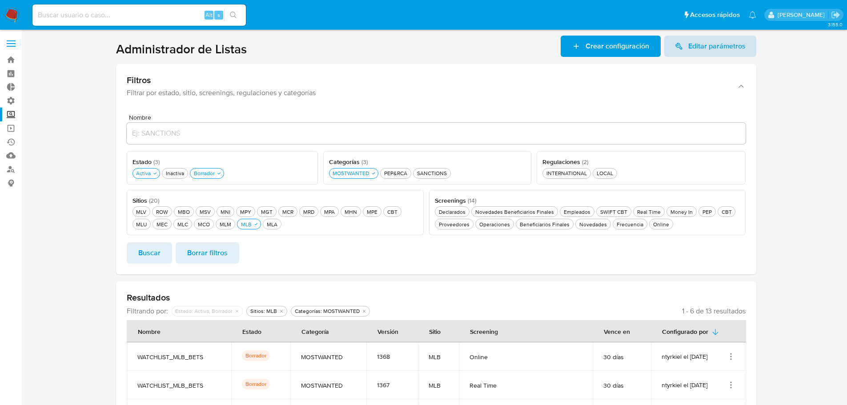
click at [704, 45] on span "Editar parámetros" at bounding box center [716, 46] width 57 height 21
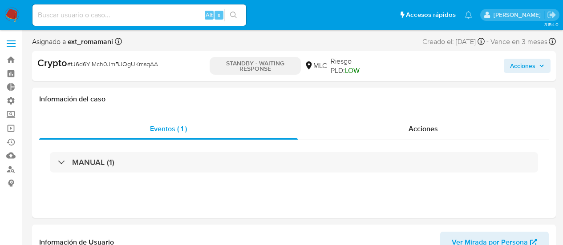
select select "10"
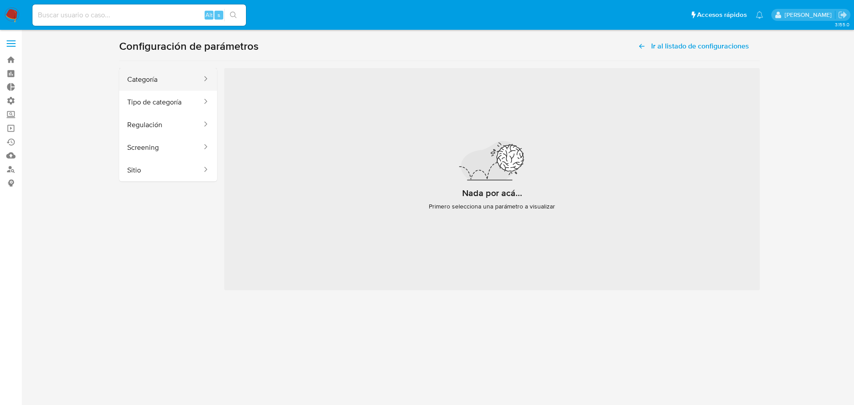
click at [134, 86] on button "Categoría" at bounding box center [161, 79] width 84 height 23
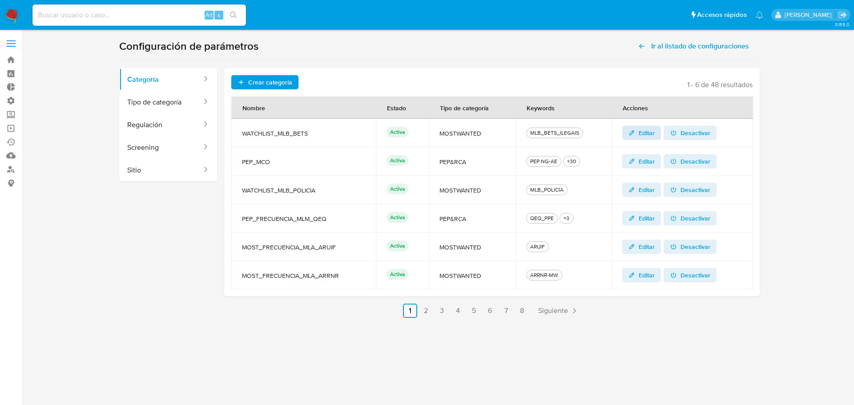
click at [636, 134] on span "Editar" at bounding box center [641, 133] width 27 height 12
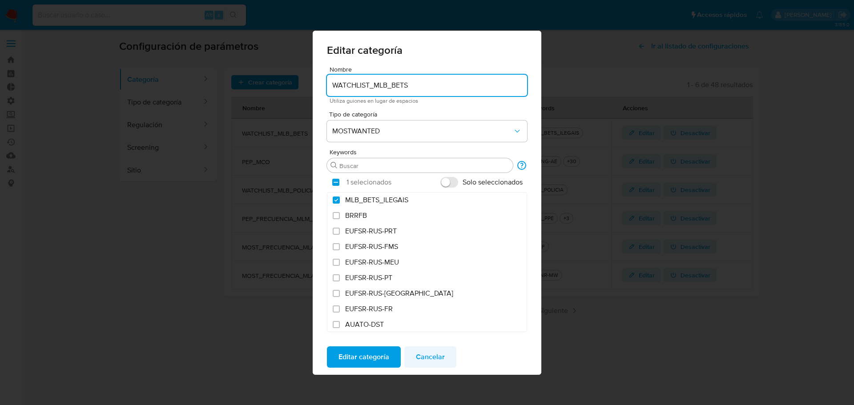
click at [431, 355] on span "Cancelar" at bounding box center [430, 357] width 29 height 20
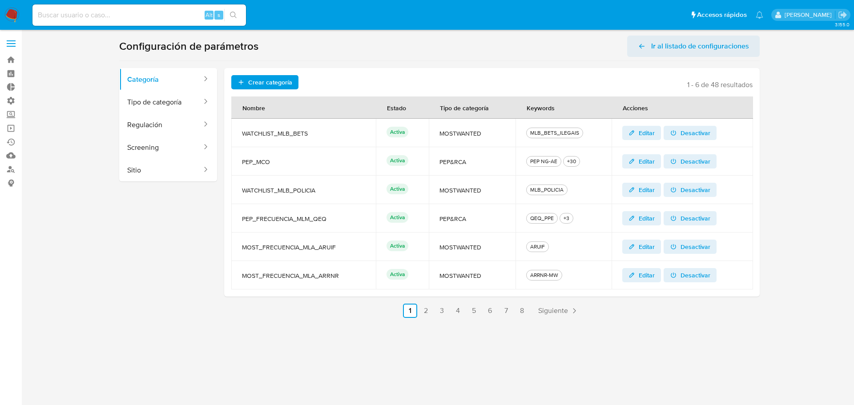
click at [662, 49] on span "Ir al listado de configuraciones" at bounding box center [700, 46] width 98 height 21
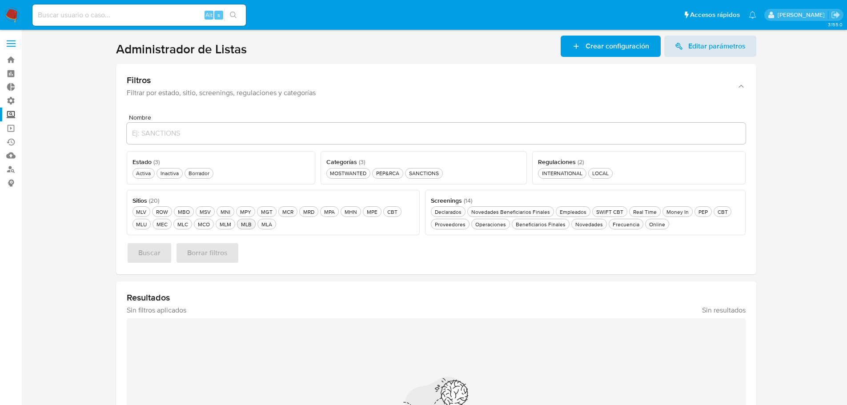
click at [246, 224] on div "MLB MLB" at bounding box center [246, 225] width 14 height 8
click at [199, 176] on div "Borrador Borrador" at bounding box center [199, 173] width 24 height 8
click at [145, 176] on div "Activa Activa" at bounding box center [143, 173] width 18 height 8
click at [360, 173] on div "MOSTWANTED MOSTWANTED" at bounding box center [352, 173] width 40 height 8
click at [163, 248] on button "Buscar" at bounding box center [149, 252] width 45 height 21
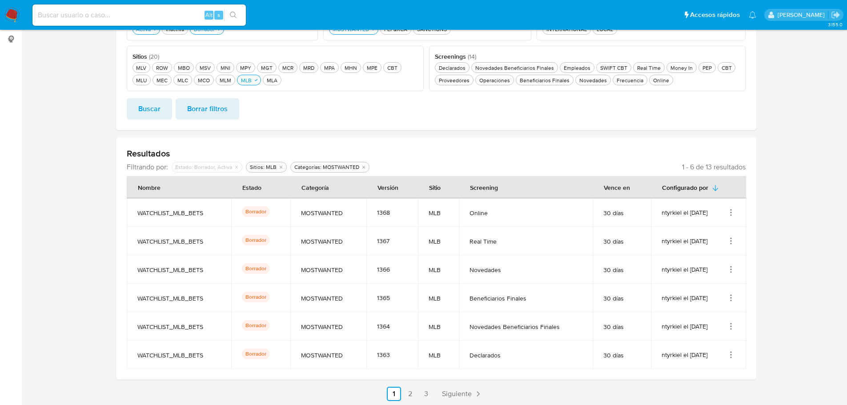
scroll to position [146, 0]
click at [426, 394] on link "3" at bounding box center [426, 392] width 14 height 14
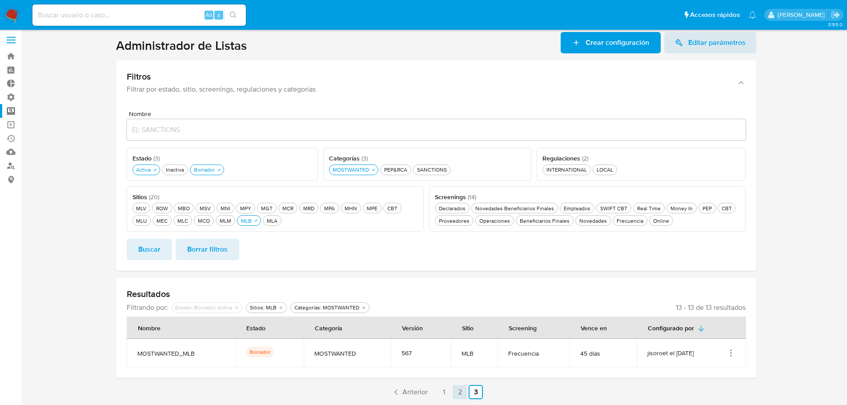
click at [458, 392] on link "2" at bounding box center [460, 392] width 14 height 14
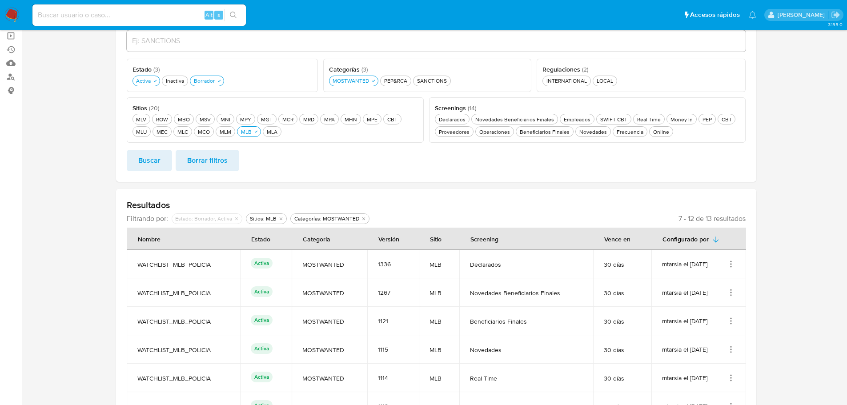
scroll to position [146, 0]
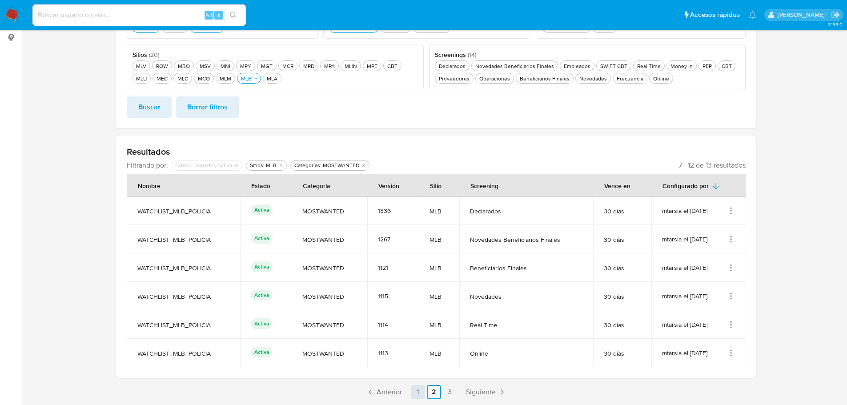
click at [419, 397] on link "1" at bounding box center [418, 392] width 14 height 14
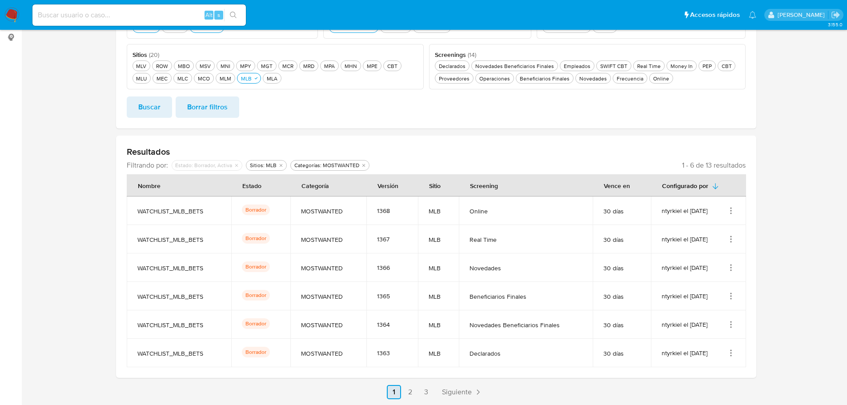
click at [411, 386] on link "2" at bounding box center [410, 392] width 14 height 14
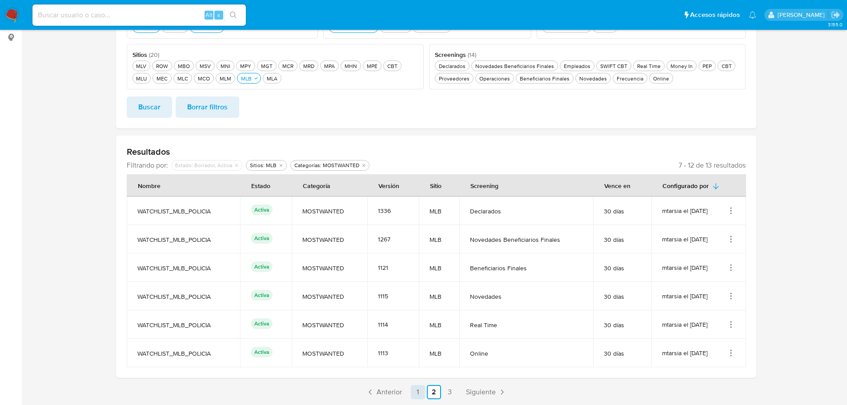
click at [417, 393] on link "1" at bounding box center [418, 392] width 14 height 14
